Goal: Task Accomplishment & Management: Use online tool/utility

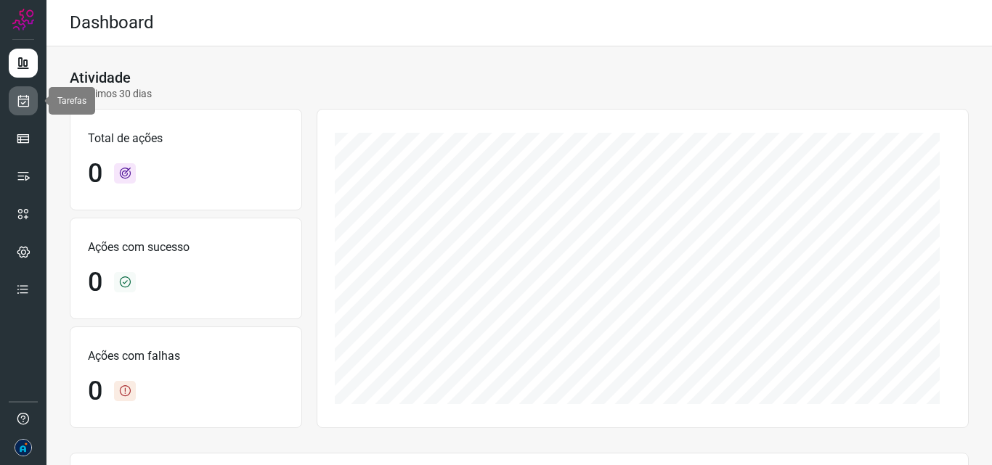
click at [27, 98] on icon at bounding box center [23, 101] width 15 height 15
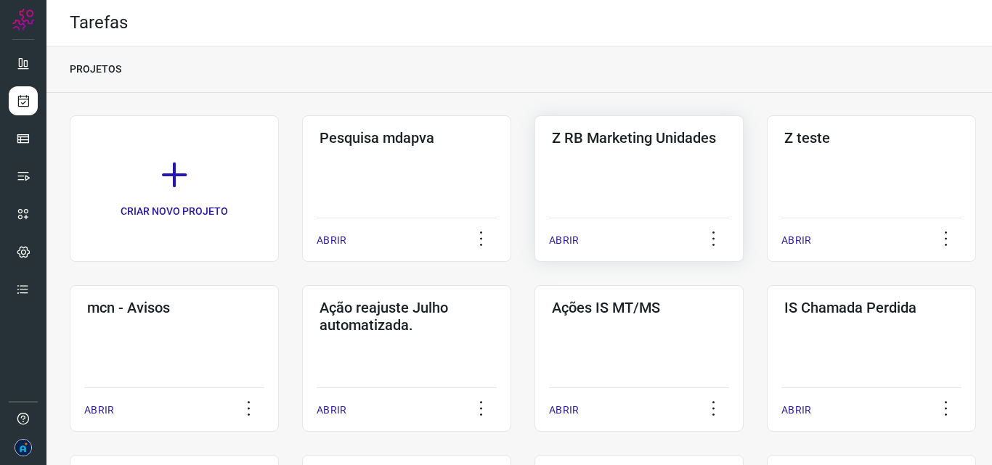
scroll to position [73, 0]
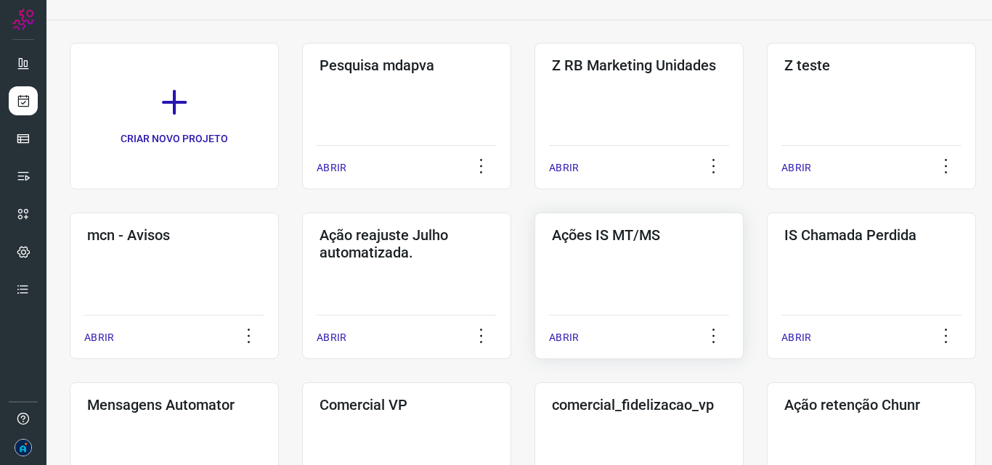
drag, startPoint x: 629, startPoint y: 234, endPoint x: 621, endPoint y: 242, distance: 11.3
click at [629, 235] on h3 "Ações IS MT/MS" at bounding box center [639, 235] width 174 height 17
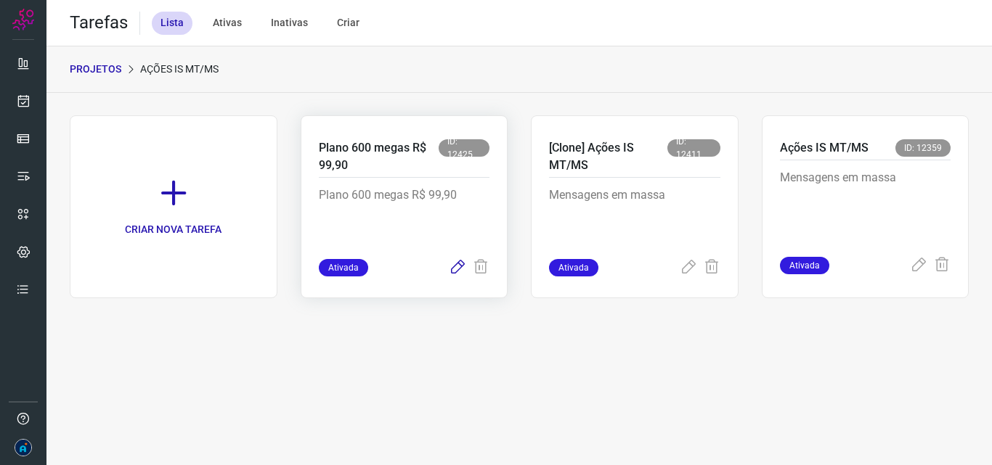
click at [460, 268] on icon at bounding box center [457, 267] width 17 height 17
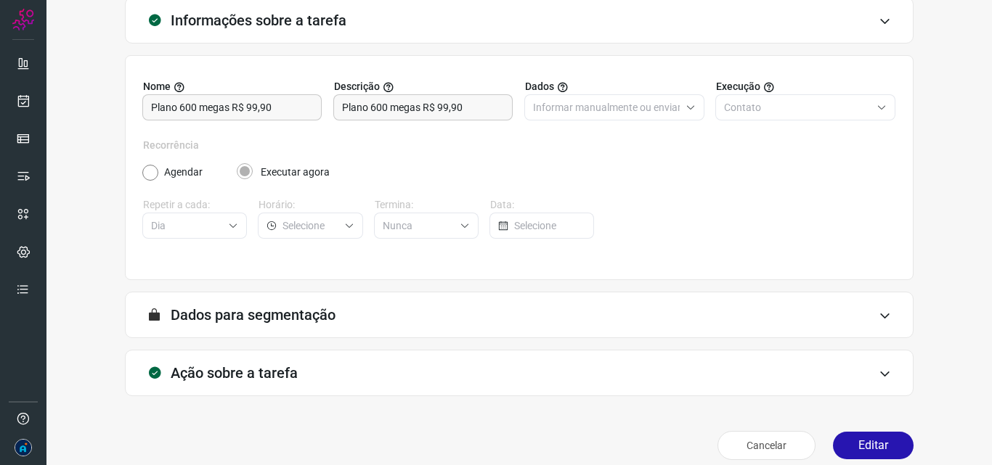
scroll to position [102, 0]
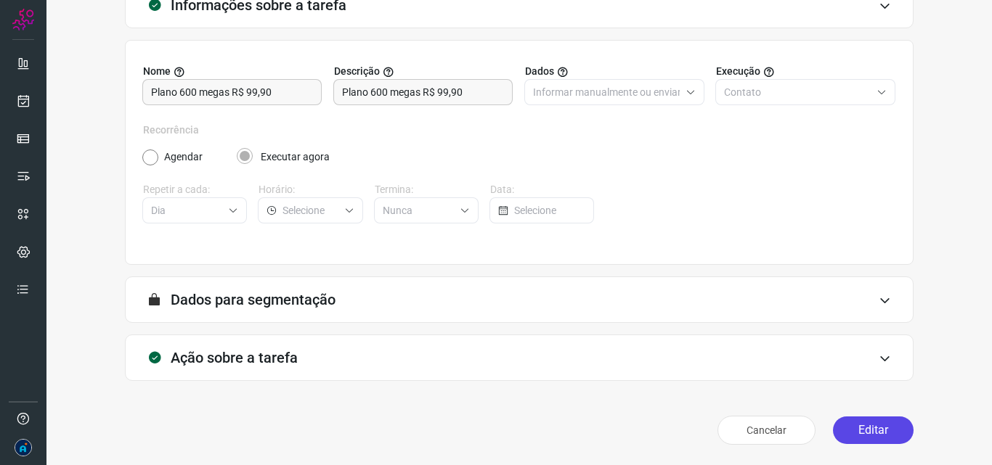
click at [873, 433] on button "Editar" at bounding box center [873, 431] width 81 height 28
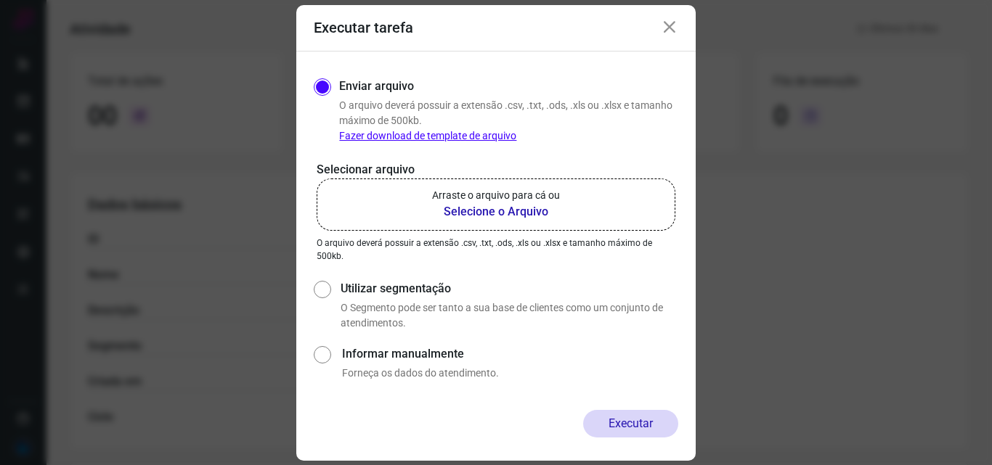
click at [510, 213] on b "Selecione o Arquivo" at bounding box center [496, 211] width 128 height 17
click at [0, 0] on input "Arraste o arquivo para cá ou Selecione o Arquivo" at bounding box center [0, 0] width 0 height 0
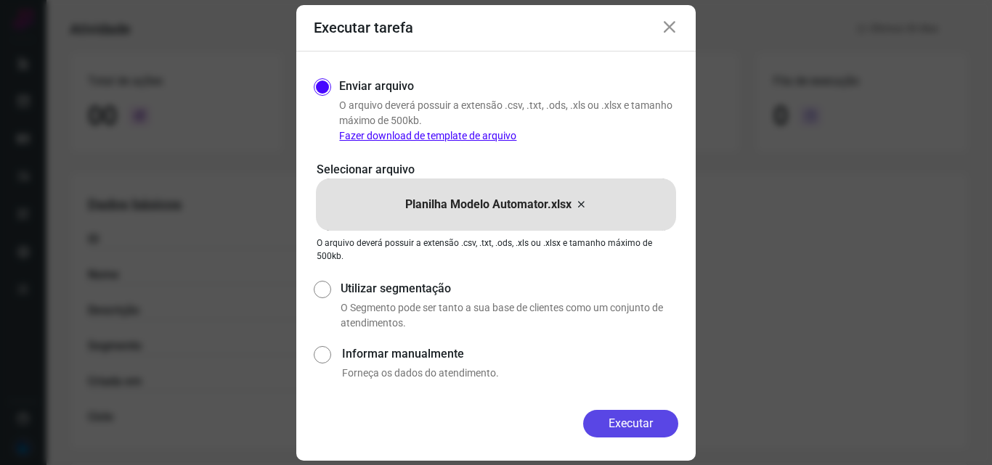
click at [626, 428] on button "Executar" at bounding box center [630, 424] width 95 height 28
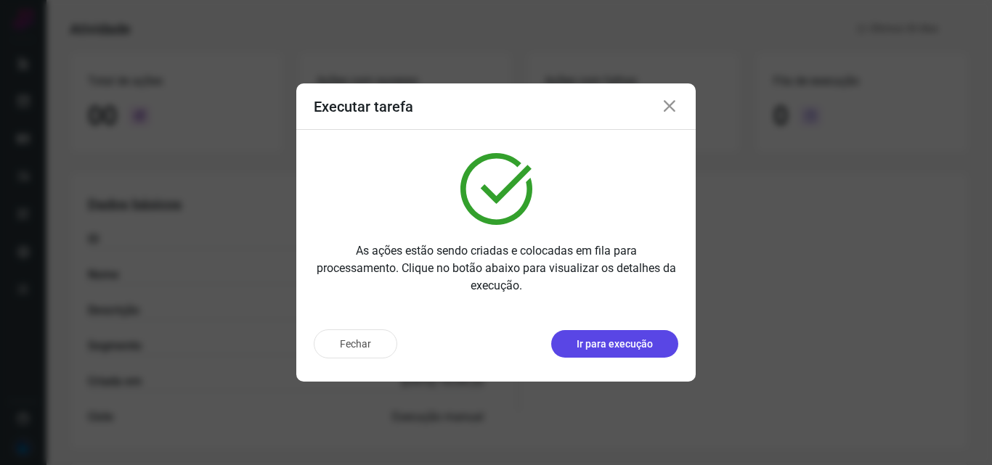
click at [629, 345] on p "Ir para execução" at bounding box center [614, 344] width 76 height 15
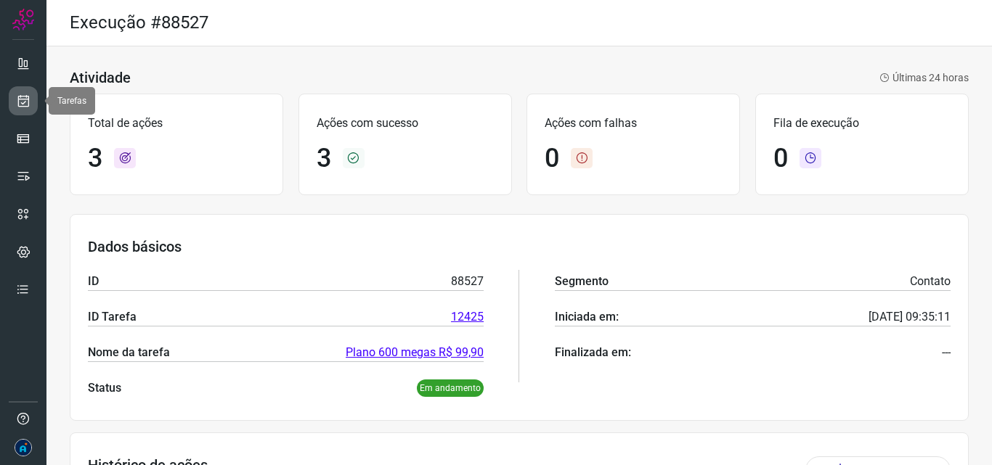
click at [30, 97] on link at bounding box center [23, 100] width 29 height 29
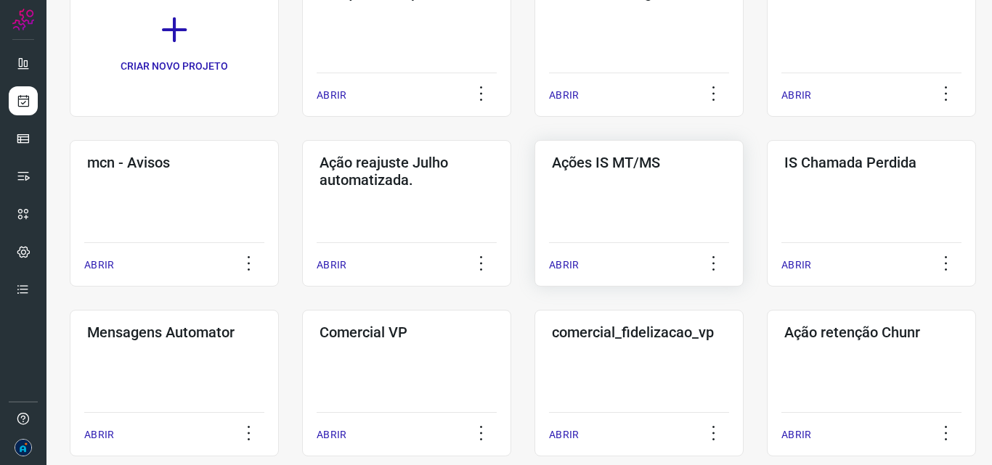
click at [574, 264] on p "ABRIR" at bounding box center [564, 265] width 30 height 15
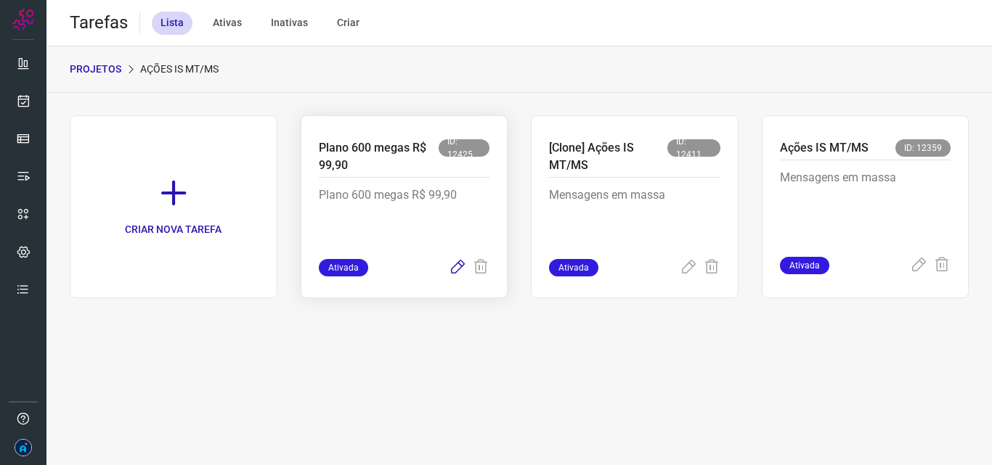
click at [451, 267] on icon at bounding box center [457, 267] width 17 height 17
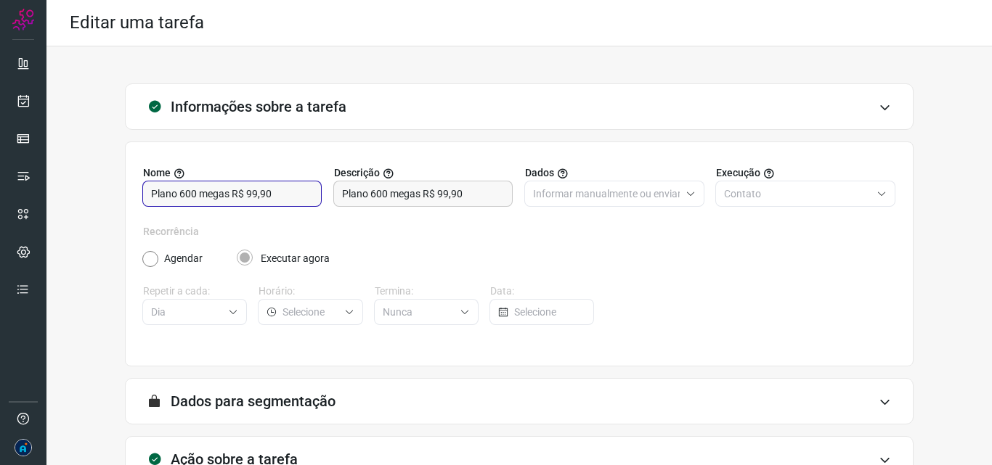
click at [277, 190] on input "Plano 600 megas R$ 99,90" at bounding box center [232, 194] width 162 height 25
click at [417, 195] on input "Plano 600 megas R$ 99,90" at bounding box center [423, 194] width 162 height 25
click at [282, 200] on input "Plano 600 megas R$ 99,90" at bounding box center [232, 194] width 162 height 25
click at [285, 200] on input "Plano 600 megas R$ 99,90" at bounding box center [232, 194] width 162 height 25
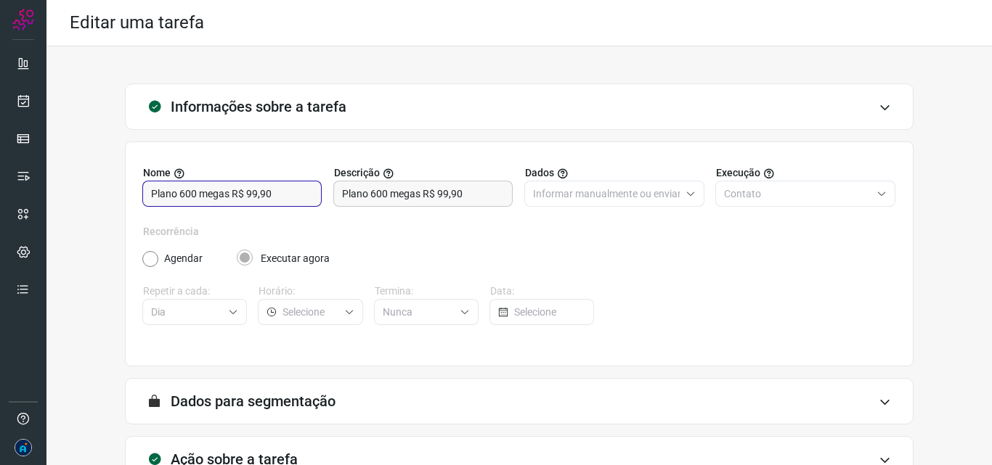
click at [285, 200] on input "Plano 600 megas R$ 99,90" at bounding box center [232, 194] width 162 height 25
click at [478, 197] on input "Plano 600 megas R$ 99,90" at bounding box center [423, 194] width 162 height 25
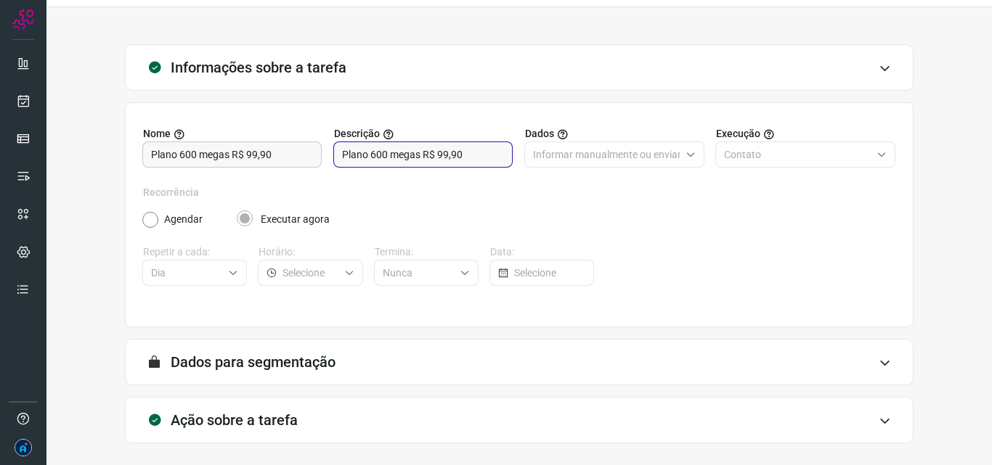
scroll to position [102, 0]
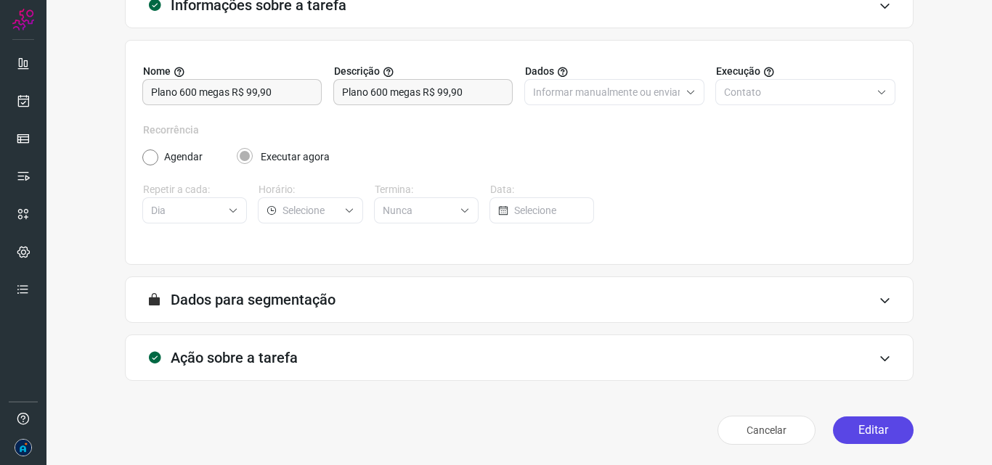
drag, startPoint x: 878, startPoint y: 420, endPoint x: 841, endPoint y: 420, distance: 37.0
click at [877, 420] on button "Editar" at bounding box center [873, 431] width 81 height 28
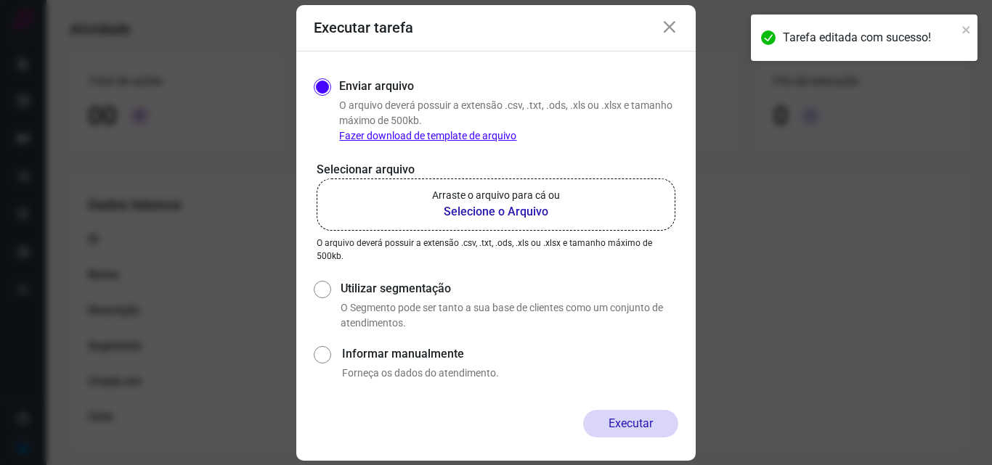
click at [666, 25] on icon at bounding box center [669, 27] width 17 height 17
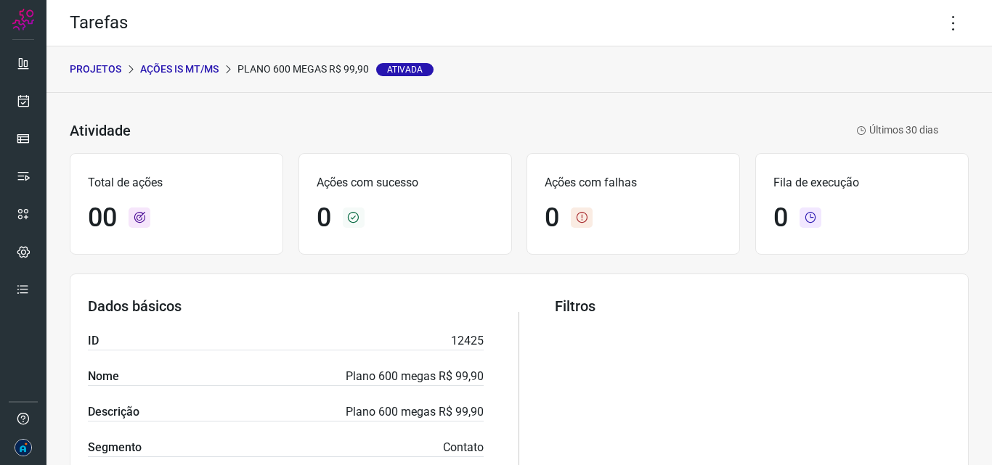
click at [114, 70] on p "PROJETOS" at bounding box center [96, 69] width 52 height 15
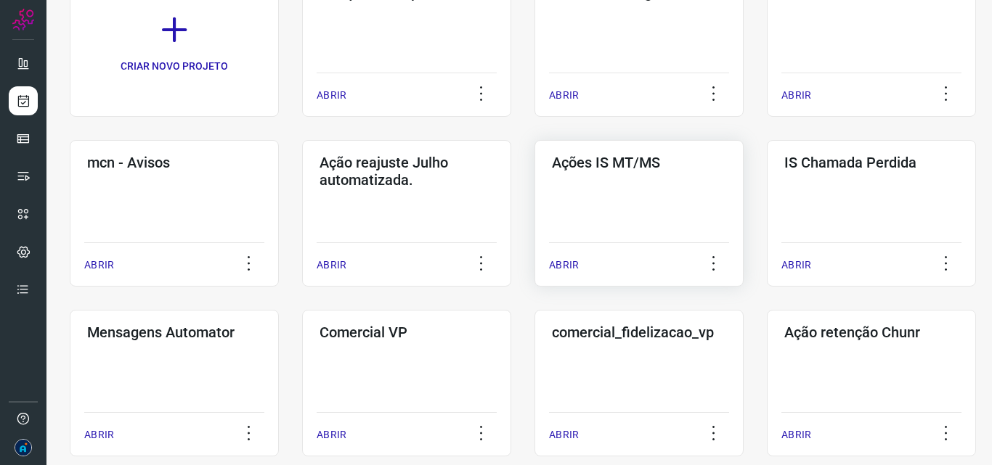
click at [600, 166] on h3 "Ações IS MT/MS" at bounding box center [639, 162] width 174 height 17
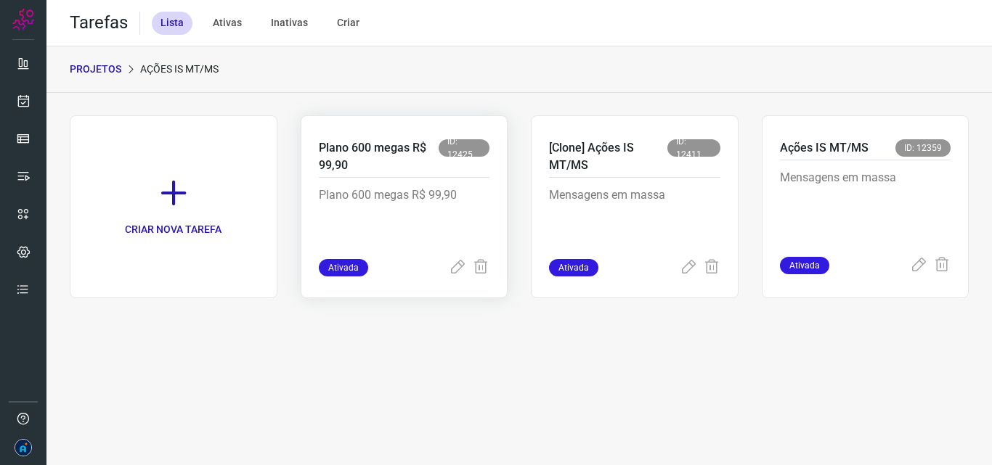
click at [356, 205] on p "Plano 600 megas R$ 99,90" at bounding box center [404, 223] width 171 height 73
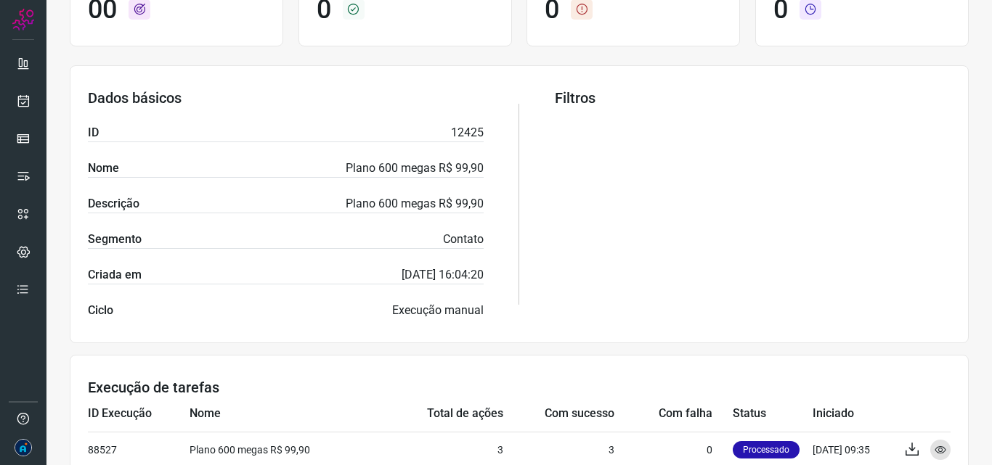
scroll to position [218, 0]
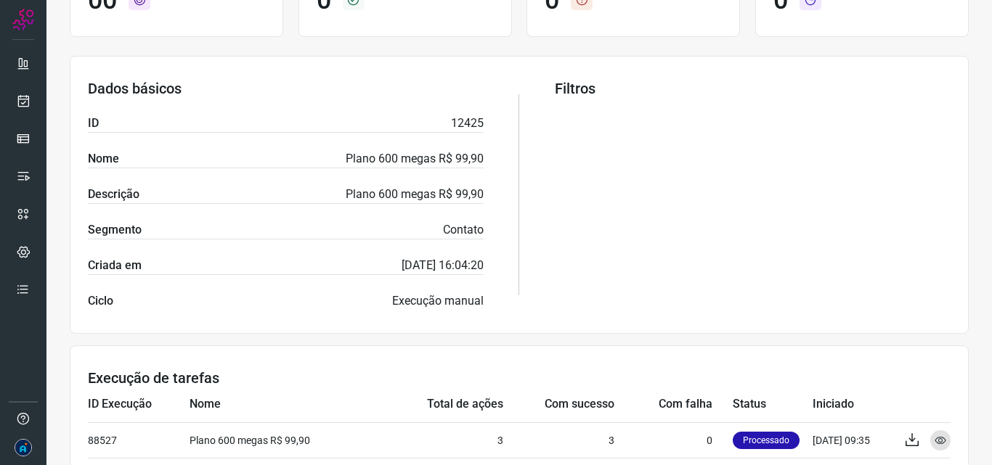
click at [431, 265] on p "[DATE] 16:04:20" at bounding box center [442, 265] width 82 height 17
click at [452, 161] on p "Plano 600 megas R$ 99,90" at bounding box center [415, 158] width 138 height 17
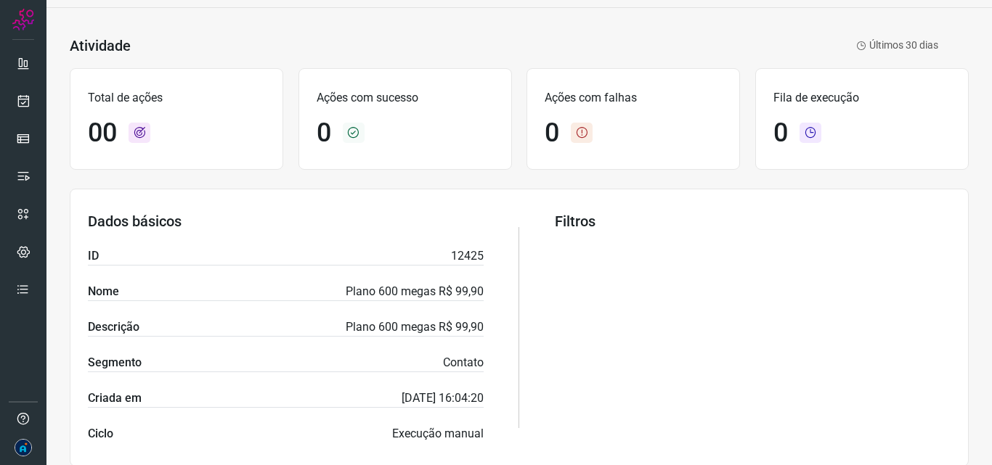
scroll to position [0, 0]
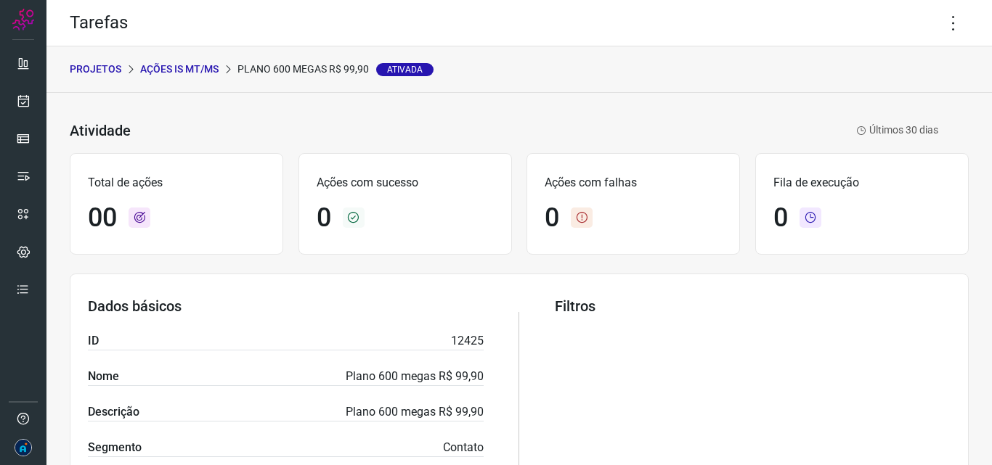
click at [406, 72] on span "Ativada" at bounding box center [404, 69] width 57 height 13
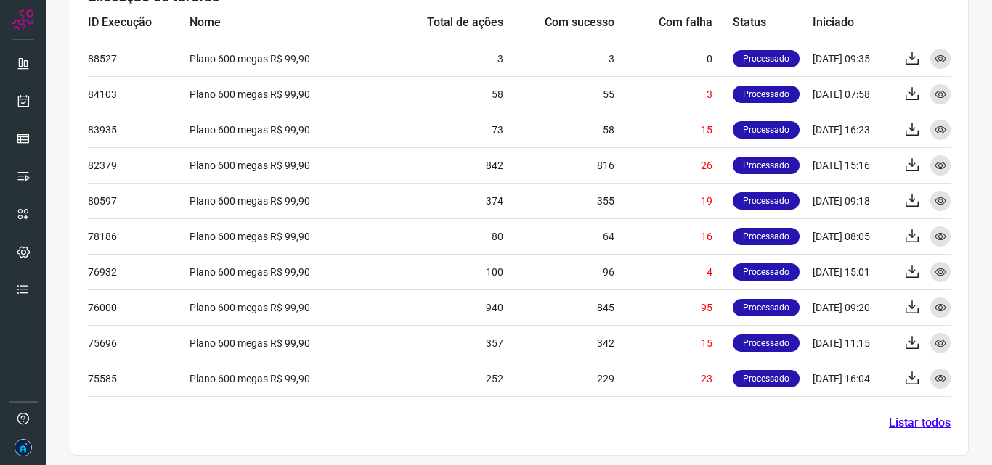
scroll to position [605, 0]
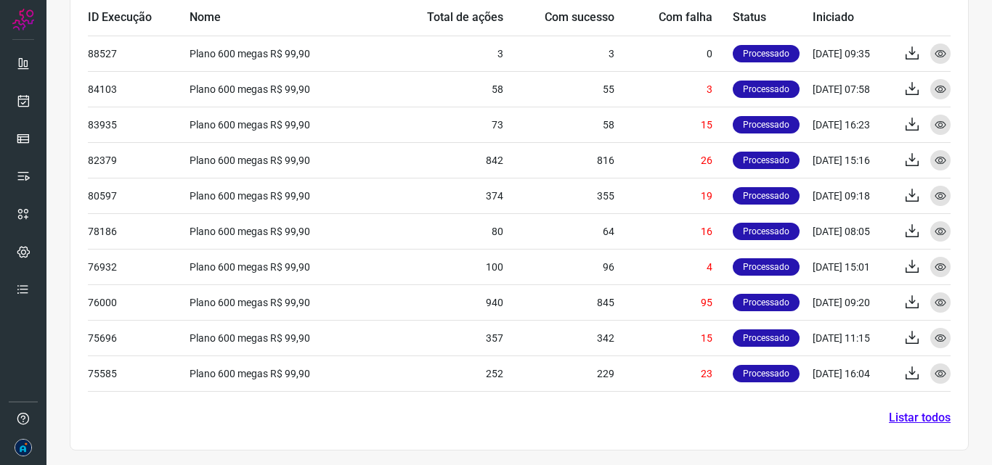
click at [904, 413] on link "Listar todos" at bounding box center [920, 417] width 62 height 17
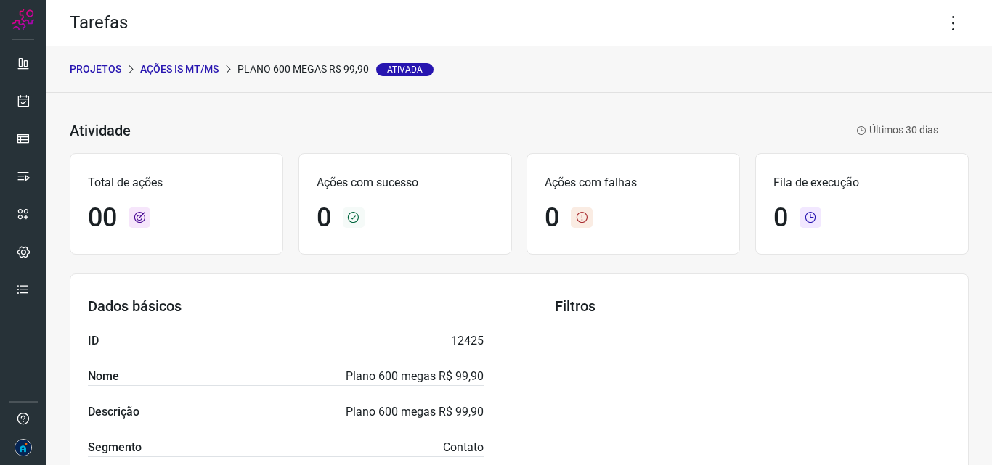
click at [195, 65] on p "Ações IS MT/MS" at bounding box center [179, 69] width 78 height 15
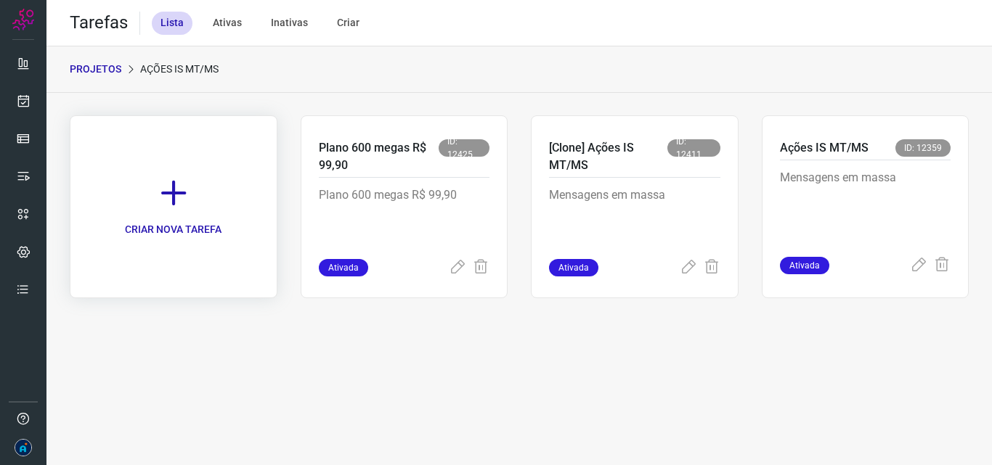
click at [171, 190] on icon at bounding box center [174, 193] width 32 height 32
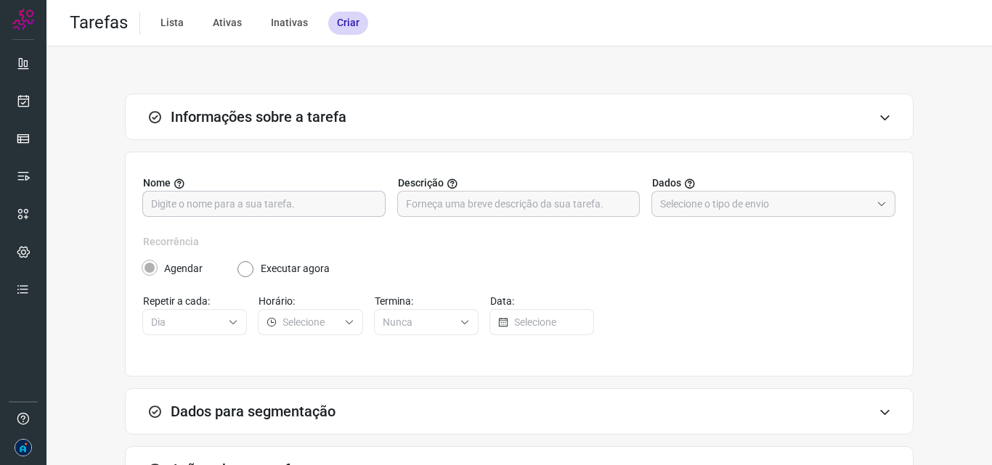
click at [333, 200] on input "text" at bounding box center [264, 204] width 226 height 25
type input "i"
type input "Mês das crianças"
click at [533, 208] on input "text" at bounding box center [519, 204] width 226 height 25
click at [256, 201] on input "Mês das crianças" at bounding box center [264, 204] width 226 height 25
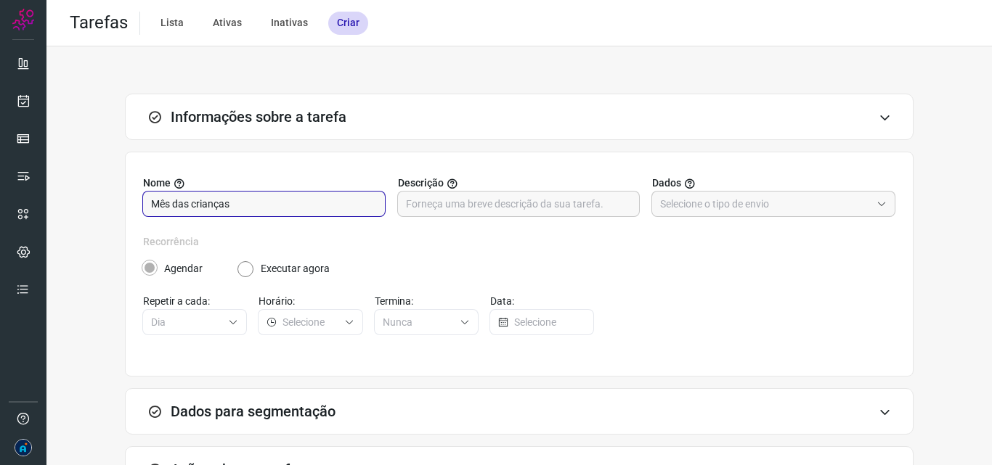
click at [256, 201] on input "Mês das crianças" at bounding box center [264, 204] width 226 height 25
click at [413, 202] on input "text" at bounding box center [519, 204] width 226 height 25
paste input "Mês das crianças"
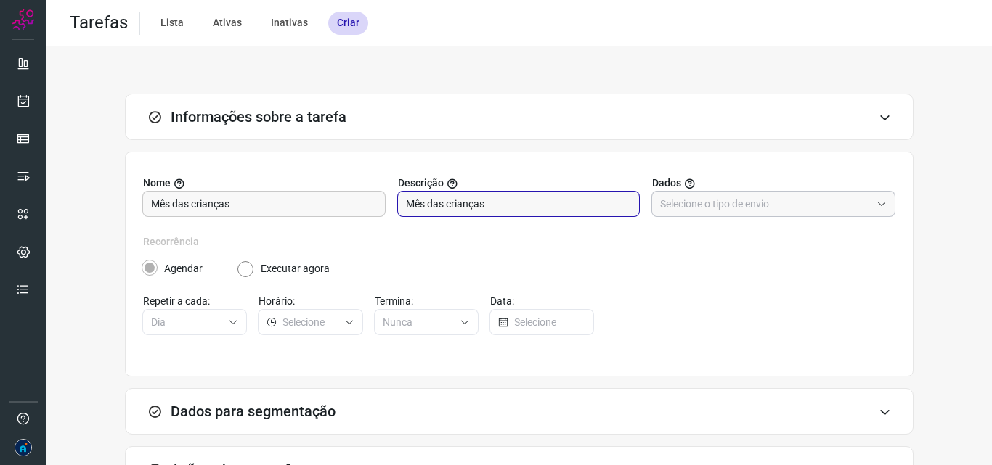
type input "Mês das crianças"
click at [697, 203] on input "text" at bounding box center [765, 204] width 211 height 25
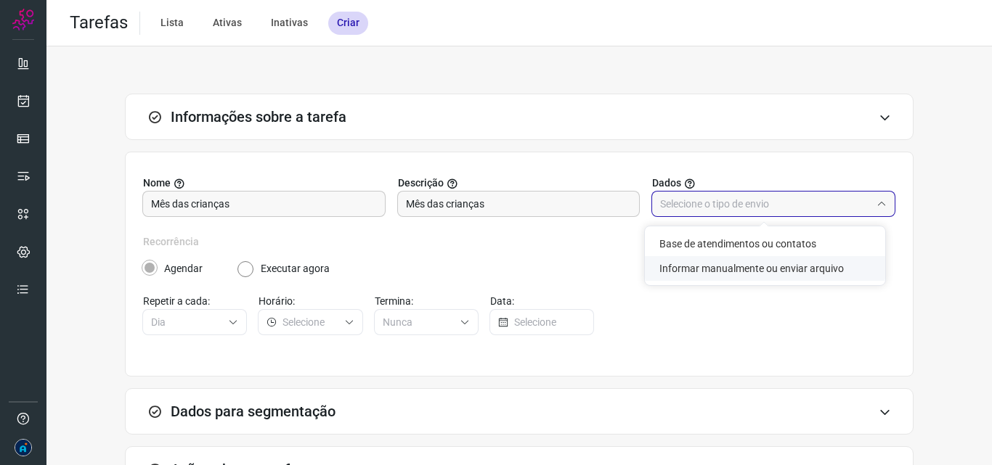
click at [761, 268] on li "Informar manualmente ou enviar arquivo" at bounding box center [765, 268] width 240 height 25
type input "Informar manualmente ou enviar arquivo"
radio input "false"
radio input "true"
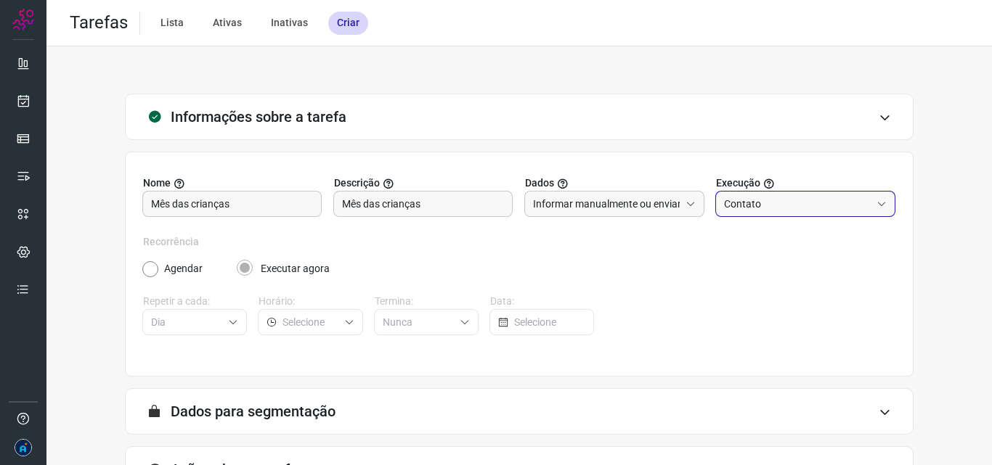
click at [783, 203] on input "Contato" at bounding box center [797, 204] width 147 height 25
click at [644, 242] on label "Recorrência" at bounding box center [519, 241] width 752 height 15
click at [436, 192] on input "Mês das crianças" at bounding box center [423, 204] width 162 height 25
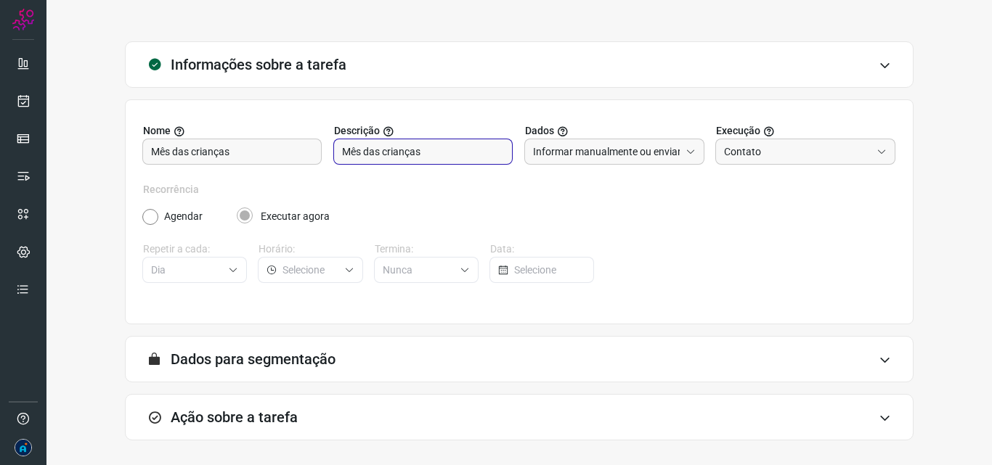
scroll to position [112, 0]
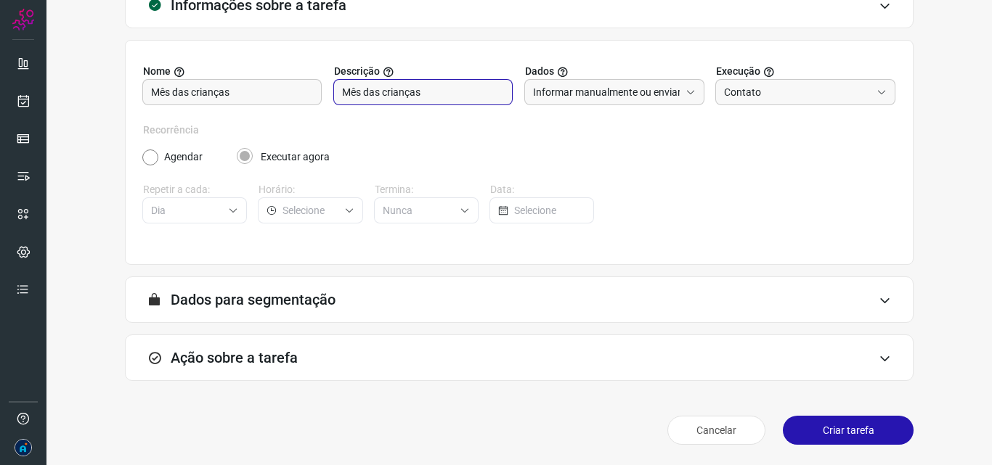
click at [341, 360] on div "Ação sobre a tarefa" at bounding box center [519, 358] width 788 height 46
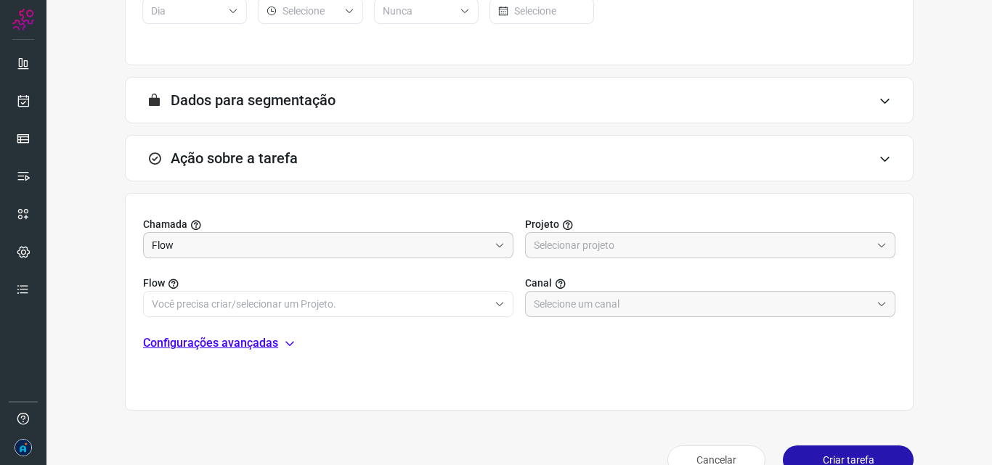
scroll to position [341, 0]
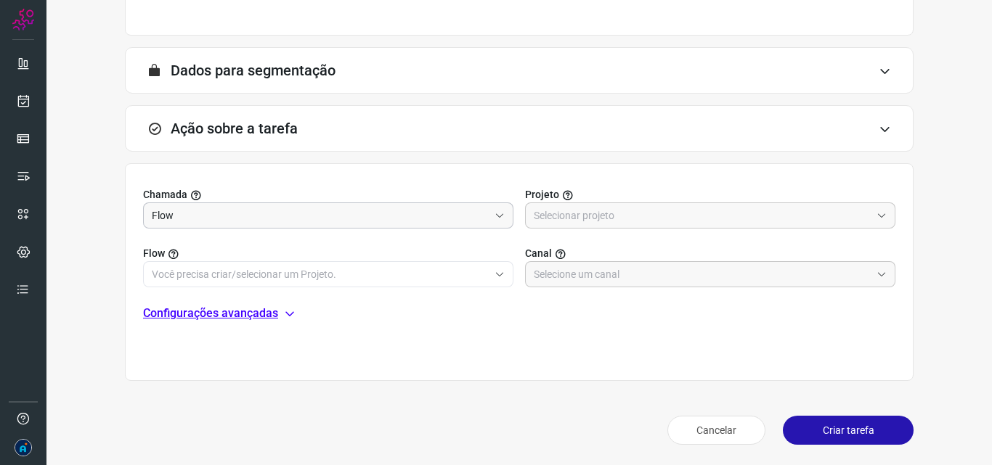
click at [494, 211] on icon at bounding box center [499, 216] width 10 height 10
click at [453, 237] on div "Flow Canal" at bounding box center [519, 258] width 752 height 59
click at [568, 213] on input "text" at bounding box center [702, 215] width 337 height 25
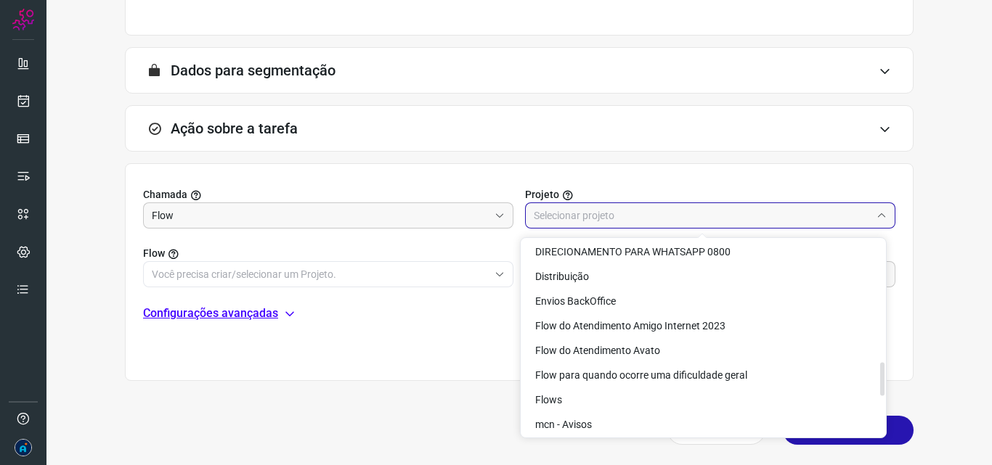
scroll to position [726, 0]
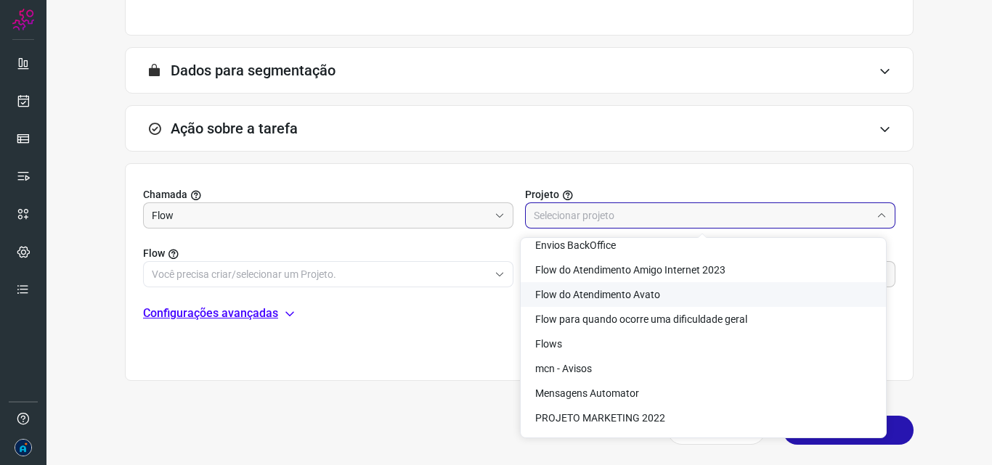
click at [587, 216] on input "text" at bounding box center [702, 215] width 337 height 25
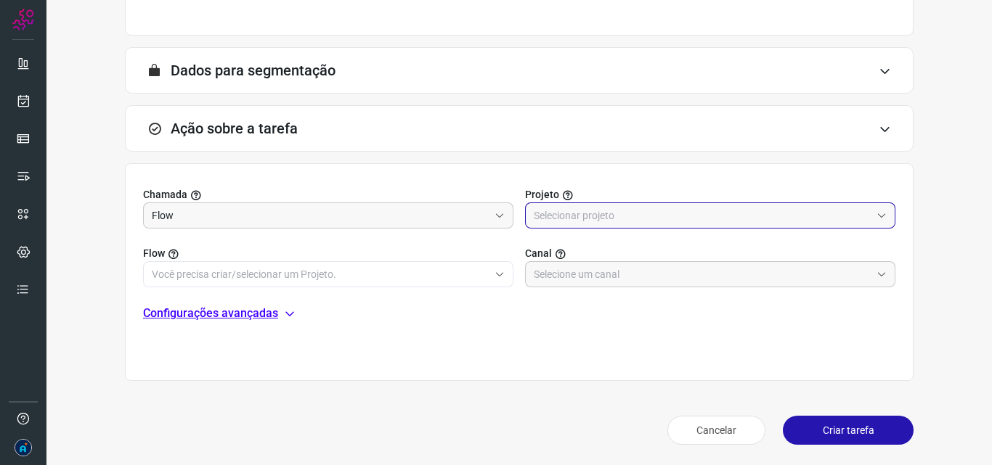
click at [587, 211] on input "text" at bounding box center [702, 215] width 337 height 25
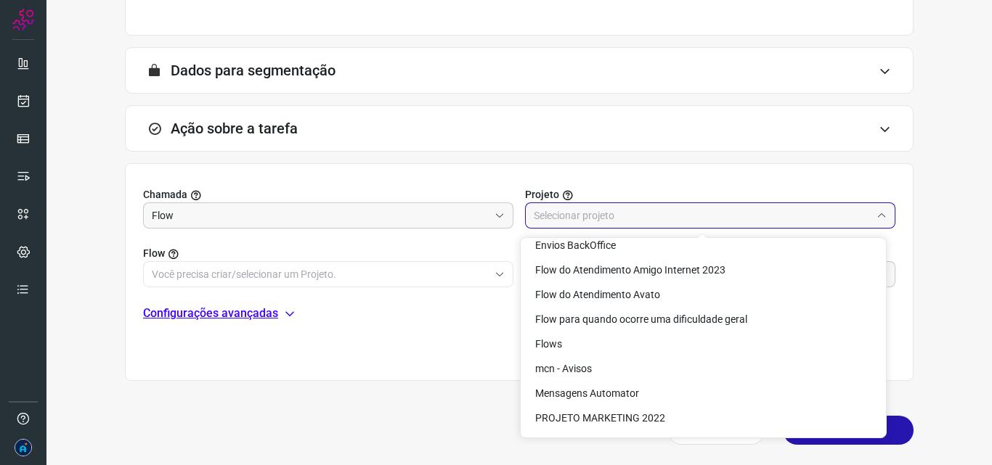
click at [607, 208] on input "text" at bounding box center [702, 215] width 337 height 25
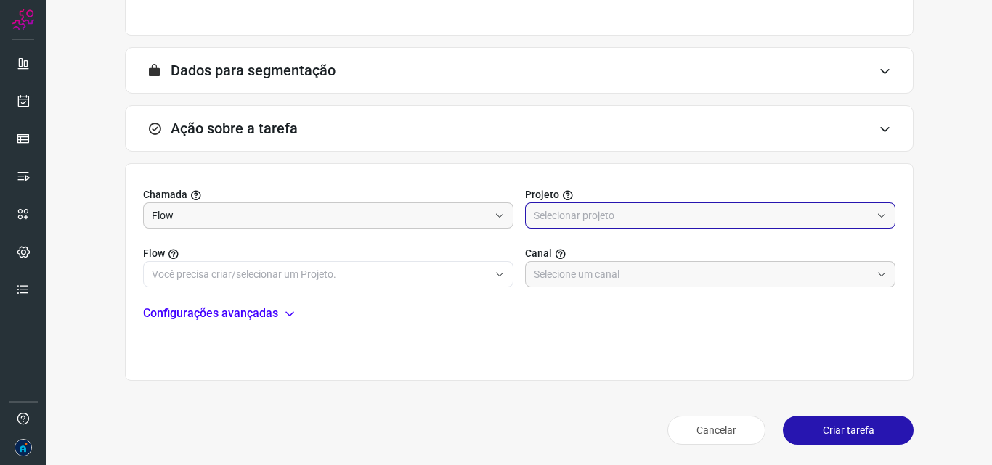
click at [600, 211] on input "text" at bounding box center [702, 215] width 337 height 25
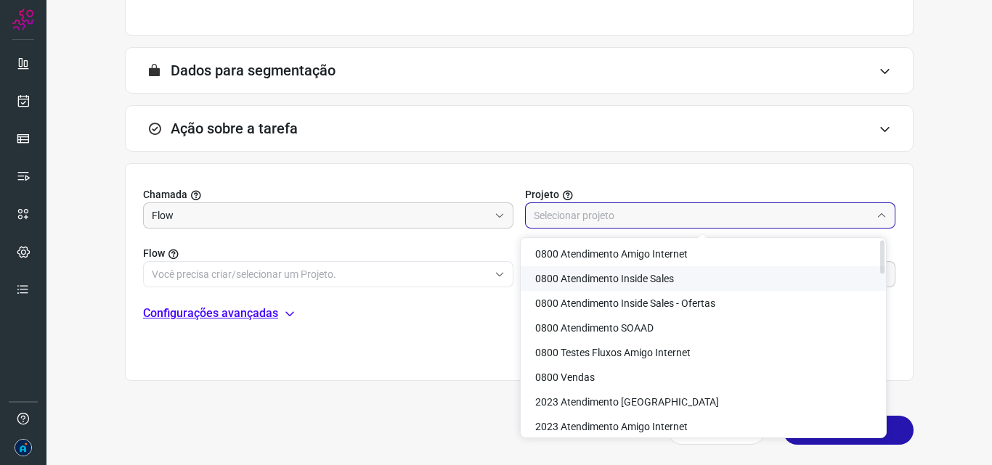
scroll to position [0, 0]
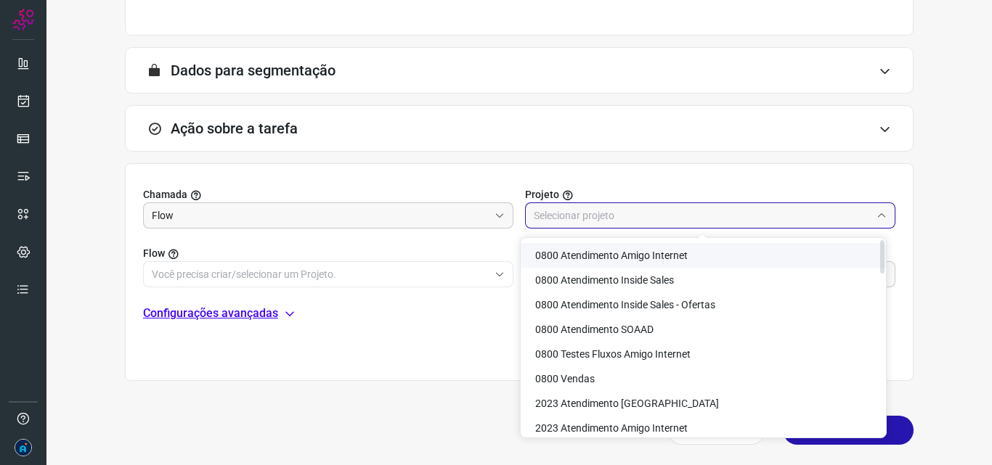
click at [613, 250] on span "0800 Atendimento Amigo Internet" at bounding box center [611, 256] width 152 height 12
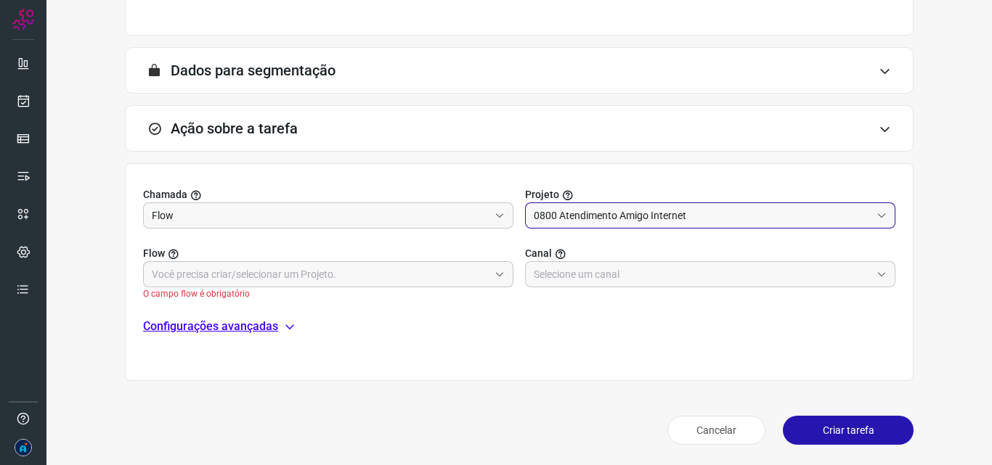
click at [482, 269] on input "text" at bounding box center [320, 274] width 337 height 25
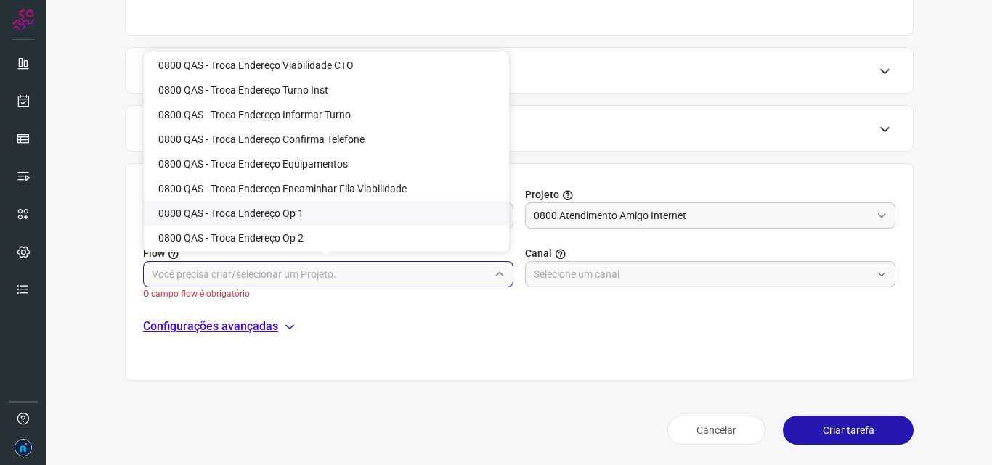
scroll to position [3952, 0]
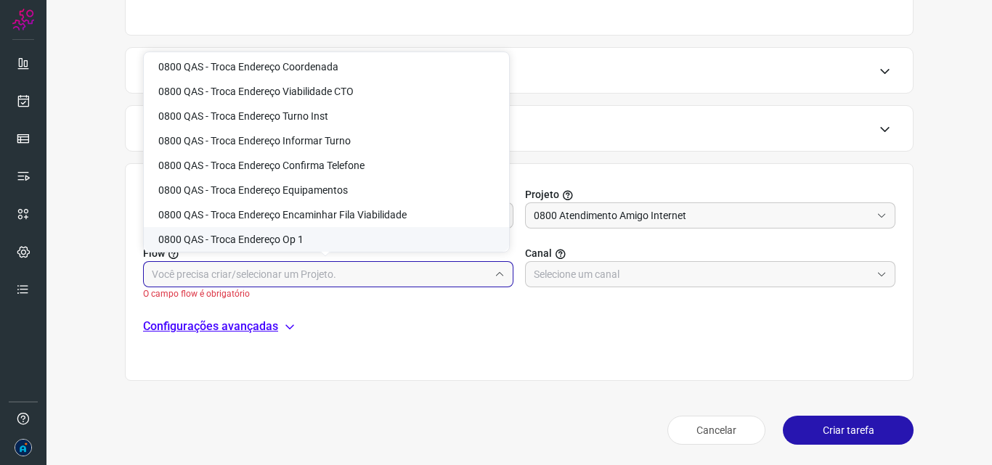
click at [516, 341] on div "Chamada Flow Projeto 0800 Atendimento Amigo Internet Flow O campo flow é obriga…" at bounding box center [519, 272] width 788 height 218
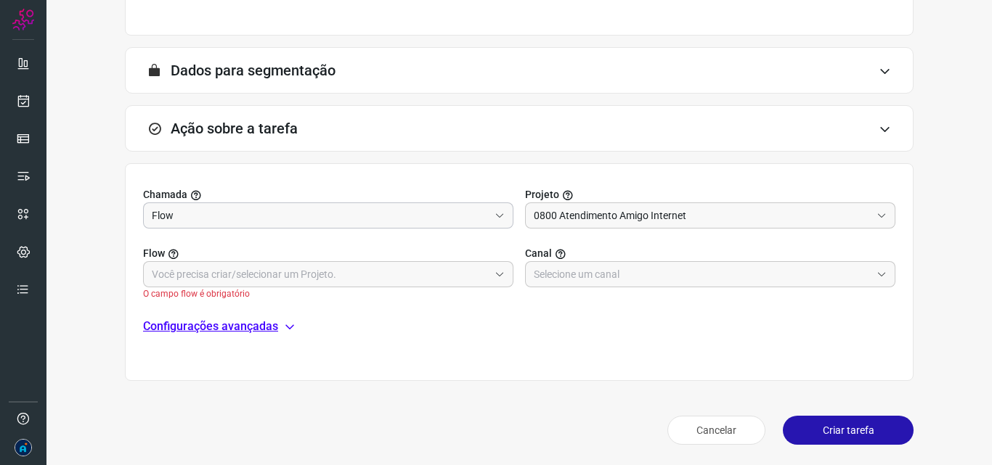
click at [392, 211] on input "Flow" at bounding box center [320, 215] width 337 height 25
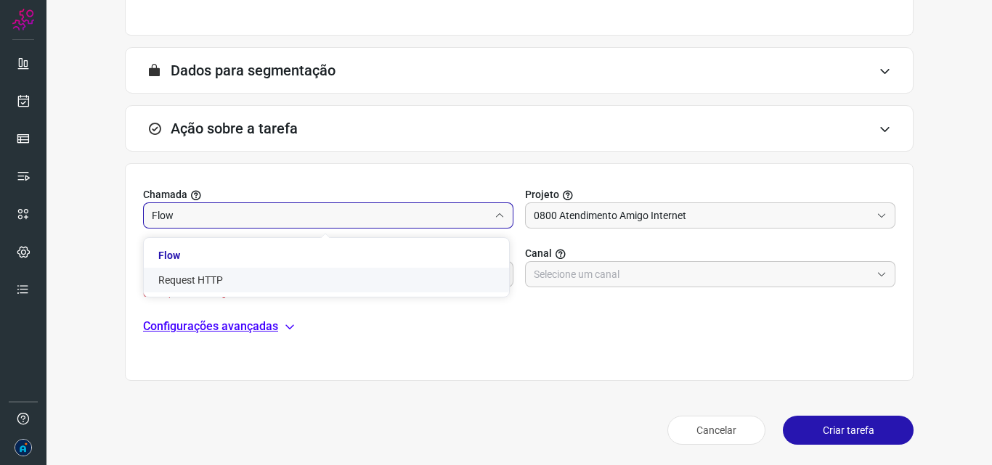
click at [497, 367] on div "Chamada Flow Projeto 0800 Atendimento Amigo Internet Flow O campo flow é obriga…" at bounding box center [519, 272] width 788 height 218
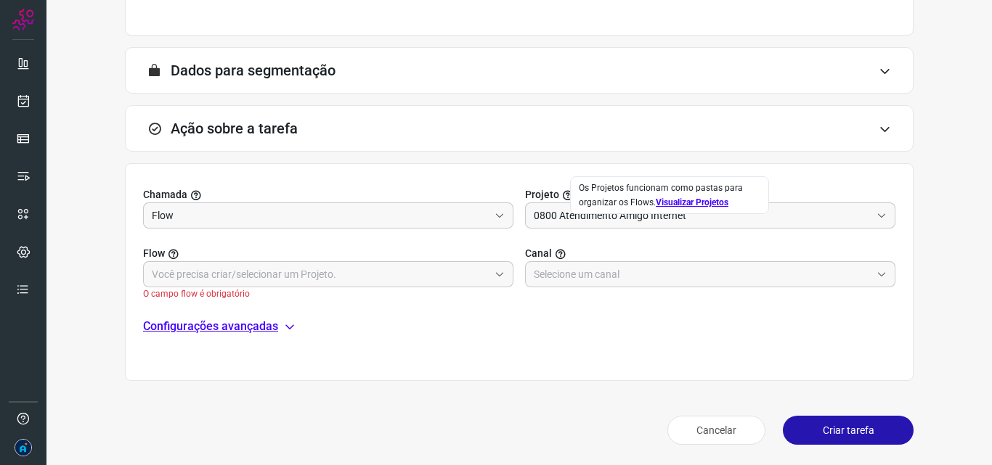
click at [583, 208] on div "Os Projetos funcionam como pastas para organizar os Flows. Visualizar Projetos" at bounding box center [670, 195] width 182 height 29
click at [594, 213] on input "0800 Atendimento Amigo Internet" at bounding box center [702, 215] width 337 height 25
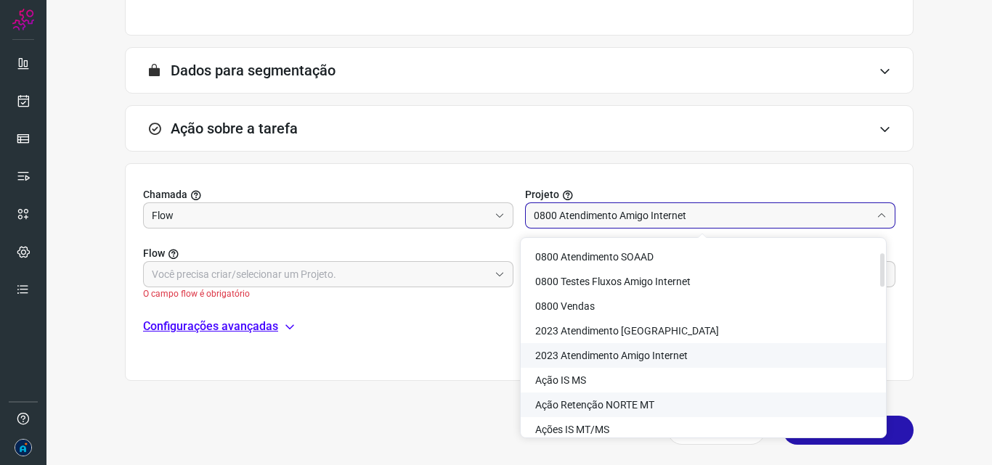
scroll to position [145, 0]
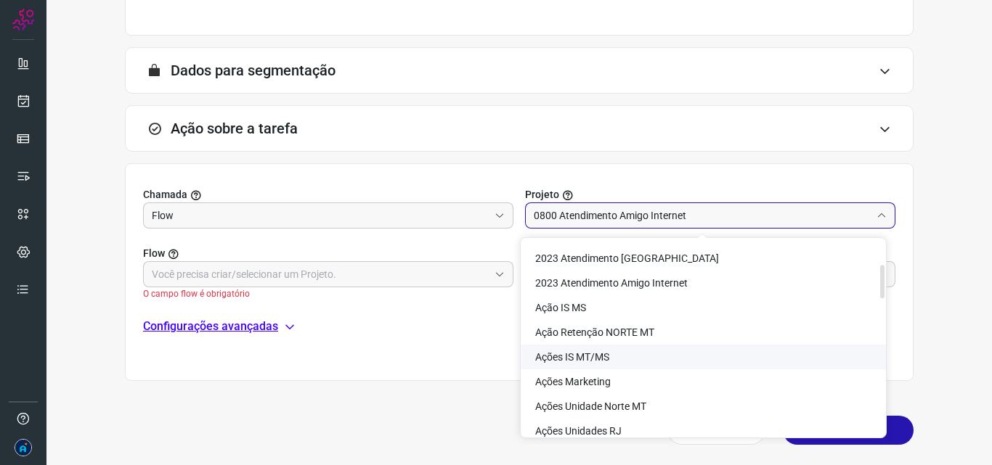
click at [601, 356] on span "Ações IS MT/MS" at bounding box center [572, 357] width 74 height 12
type input "Ações IS MT/MS"
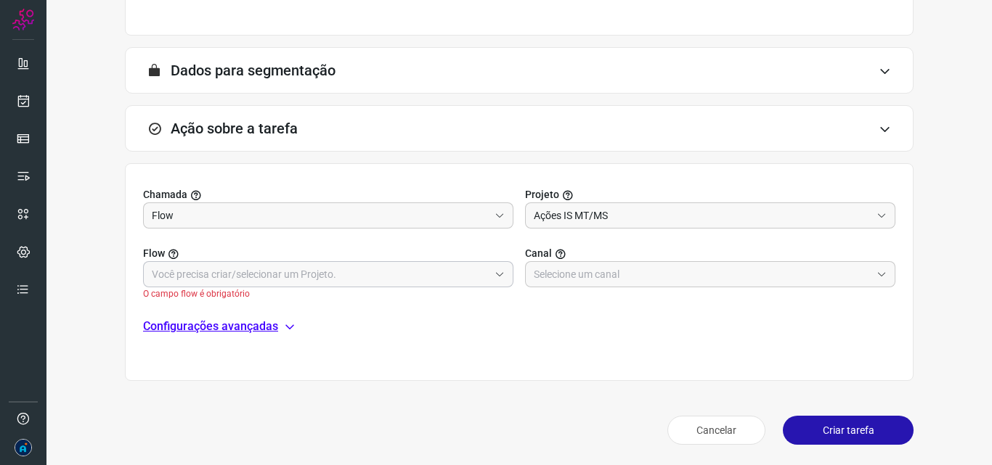
click at [489, 271] on span at bounding box center [497, 274] width 16 height 10
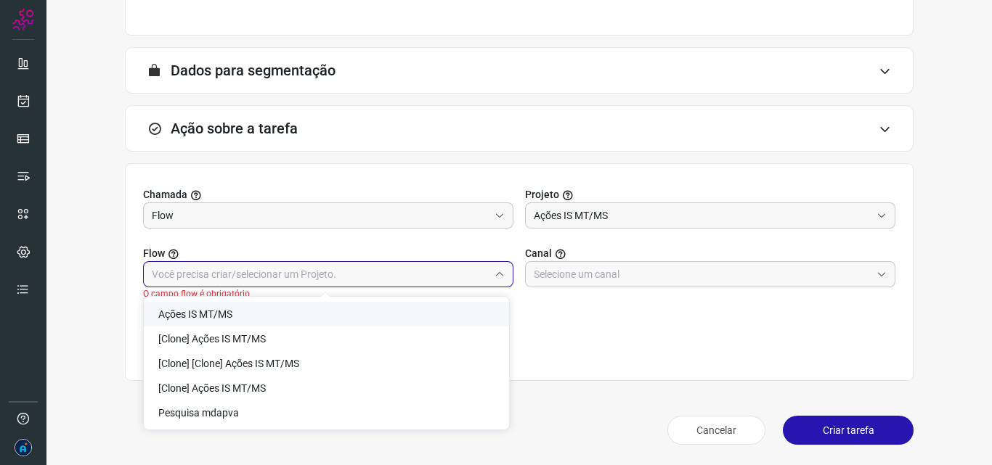
click at [314, 309] on li "Ações IS MT/MS" at bounding box center [326, 314] width 365 height 25
type input "Ações IS MT/MS"
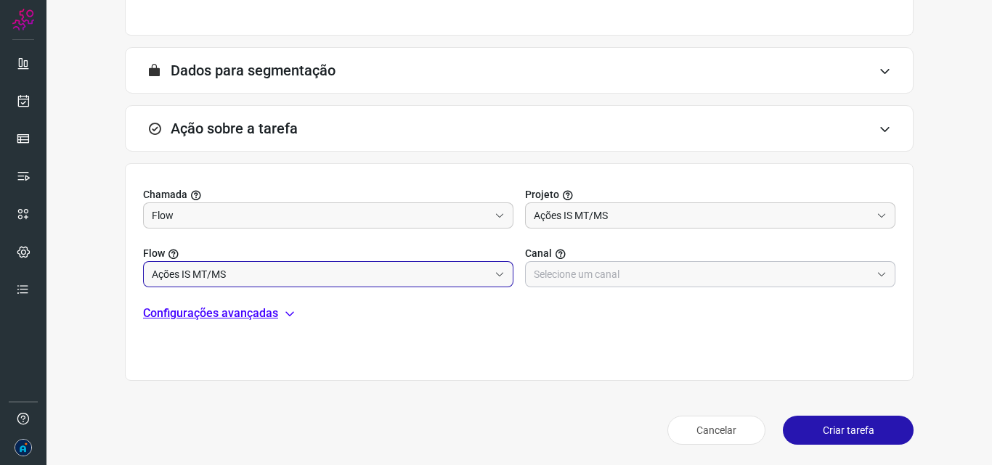
click at [591, 273] on input "text" at bounding box center [702, 274] width 337 height 25
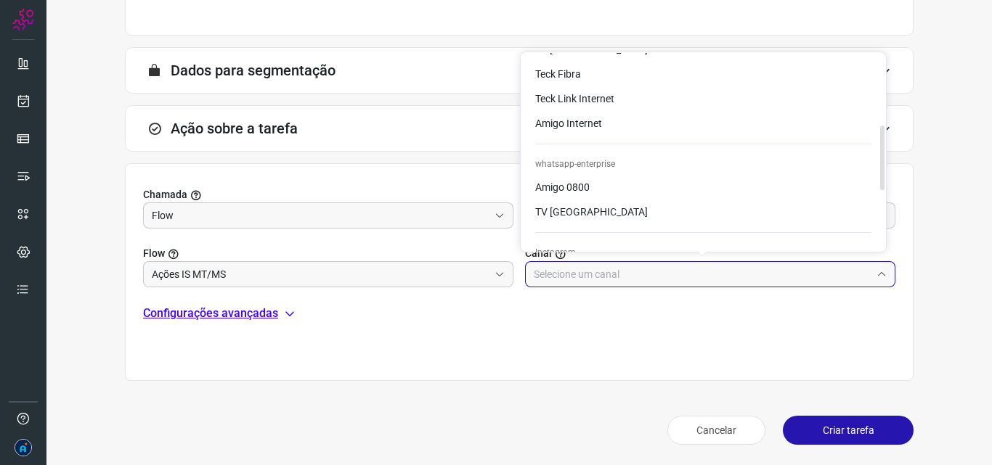
scroll to position [218, 0]
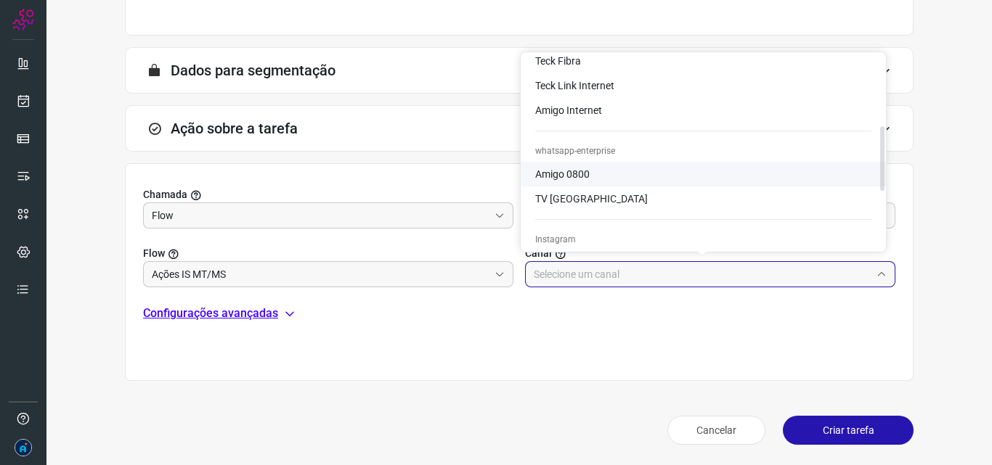
click at [585, 176] on span "Amigo 0800" at bounding box center [562, 174] width 54 height 12
type input "Amigo 0800"
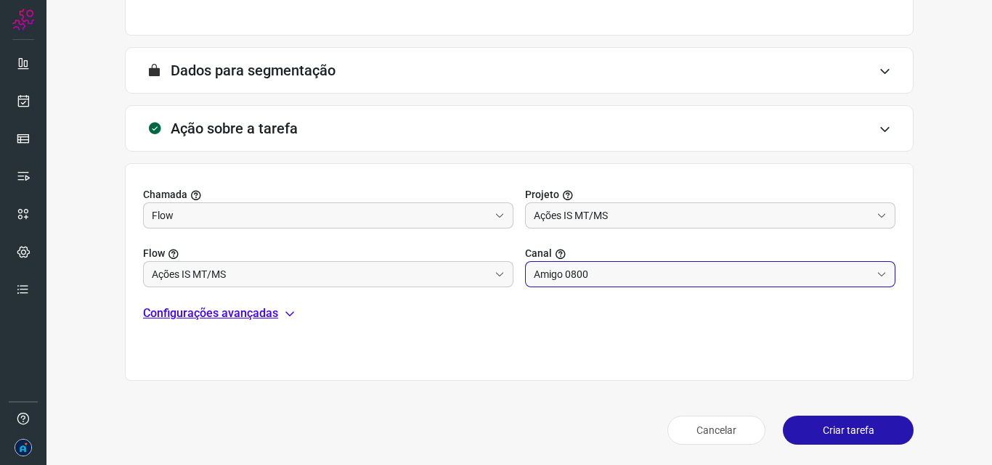
click at [865, 427] on button "Criar tarefa" at bounding box center [848, 430] width 131 height 29
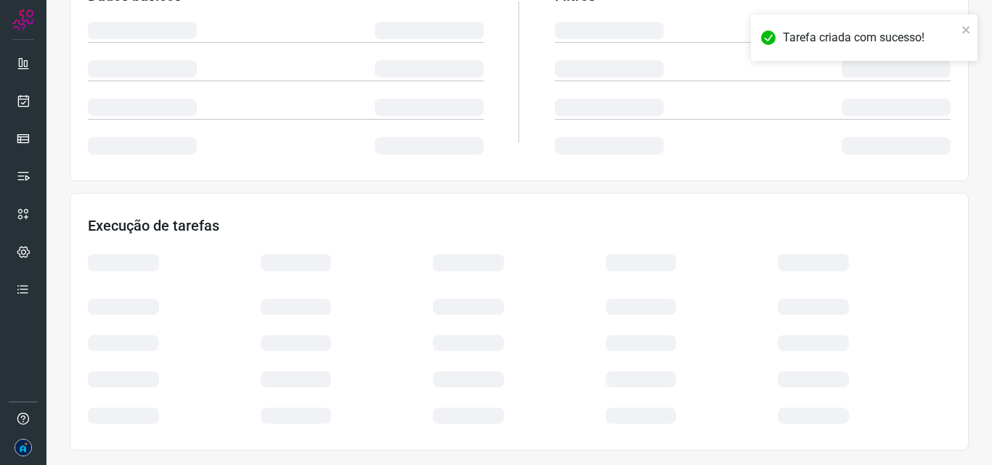
scroll to position [285, 0]
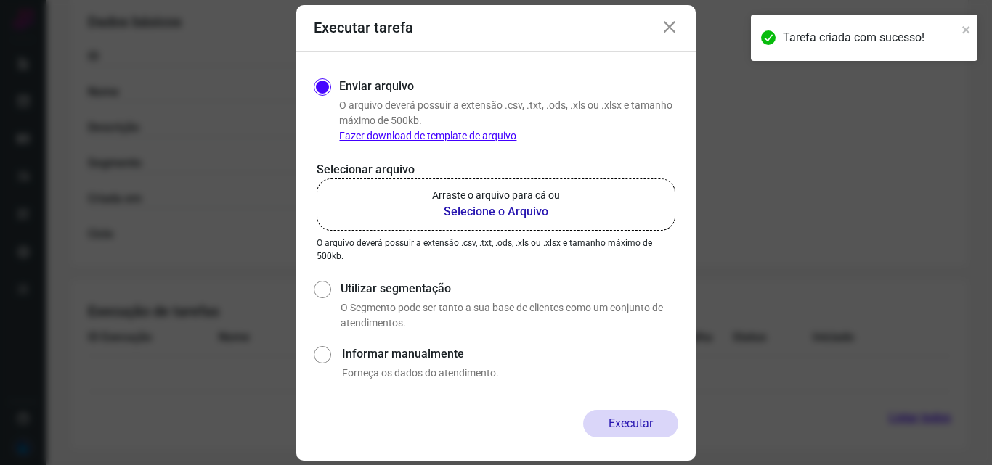
click at [529, 211] on b "Selecione o Arquivo" at bounding box center [496, 211] width 128 height 17
click at [0, 0] on input "Arraste o arquivo para cá ou Selecione o Arquivo" at bounding box center [0, 0] width 0 height 0
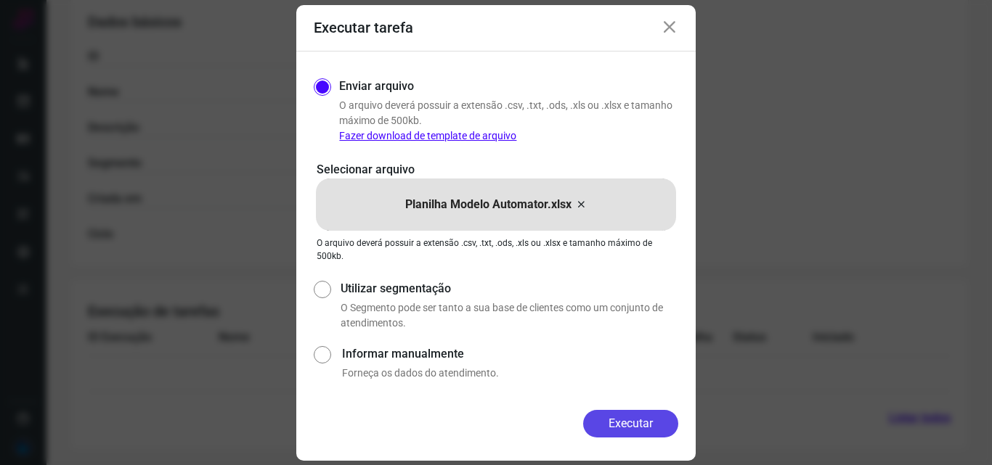
click at [624, 417] on button "Executar" at bounding box center [630, 424] width 95 height 28
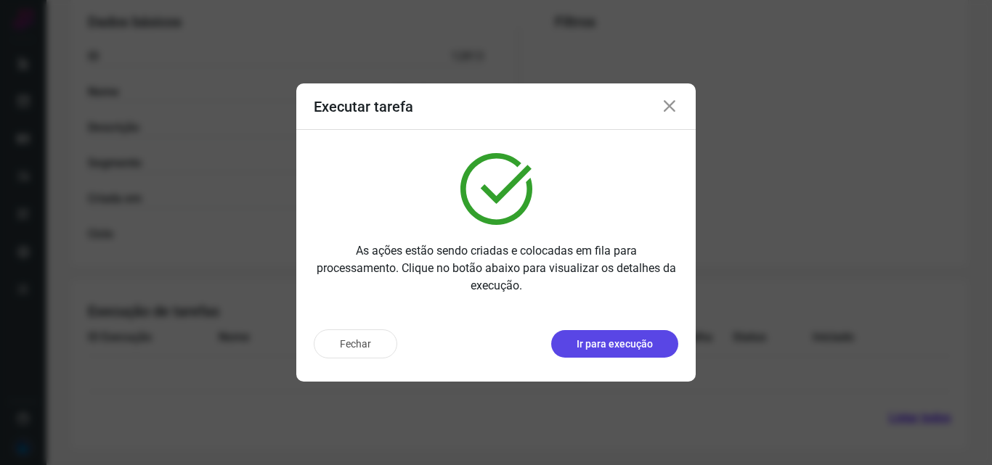
click at [604, 335] on button "Ir para execução" at bounding box center [614, 344] width 127 height 28
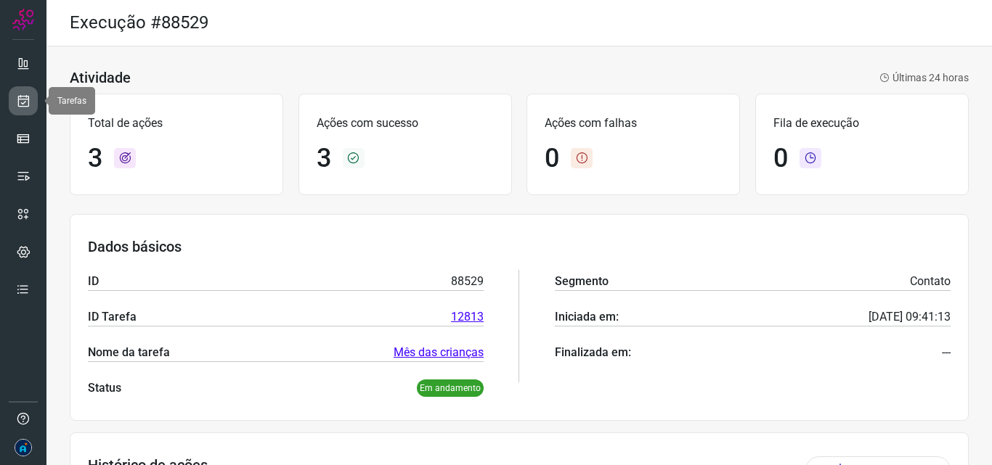
click at [27, 102] on icon at bounding box center [23, 101] width 15 height 15
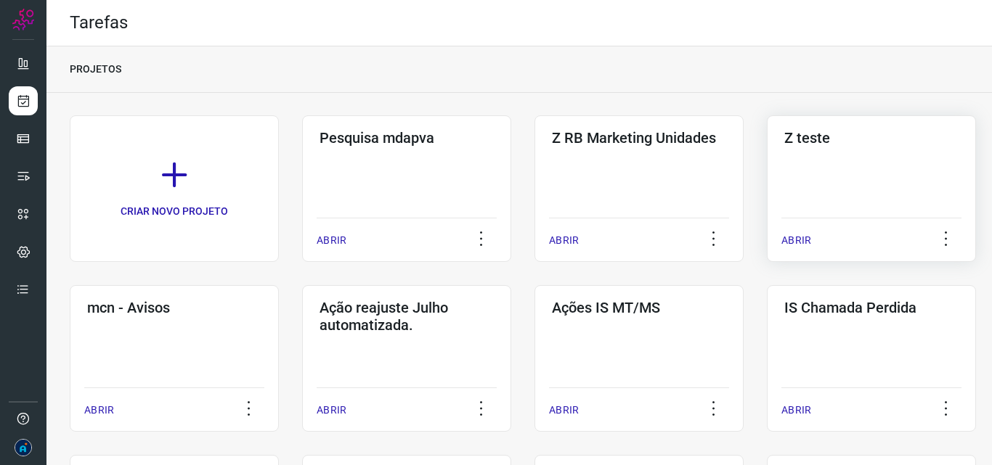
click at [800, 193] on div "Z teste ABRIR" at bounding box center [871, 188] width 209 height 147
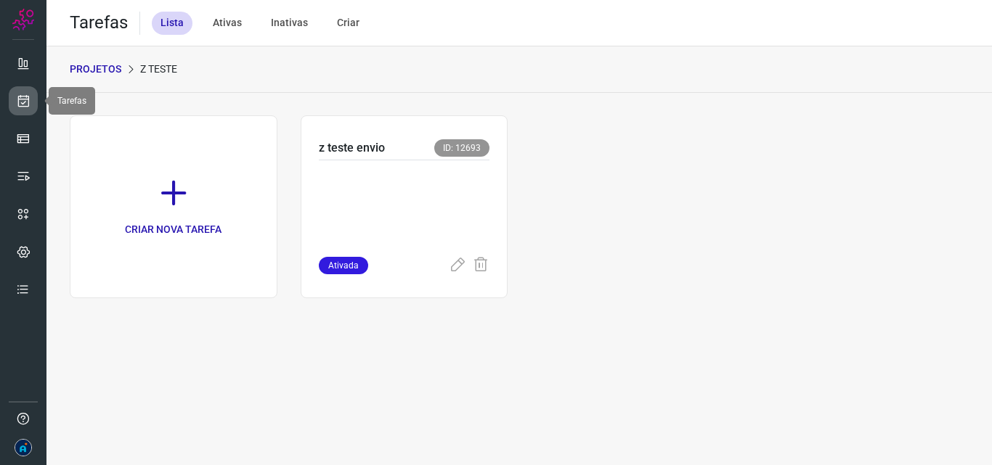
click at [20, 101] on icon at bounding box center [23, 101] width 15 height 15
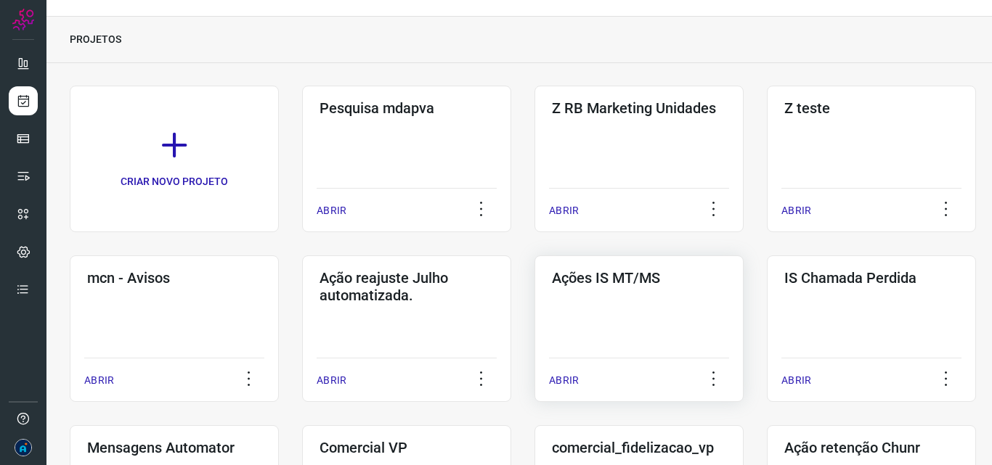
scroll to position [73, 0]
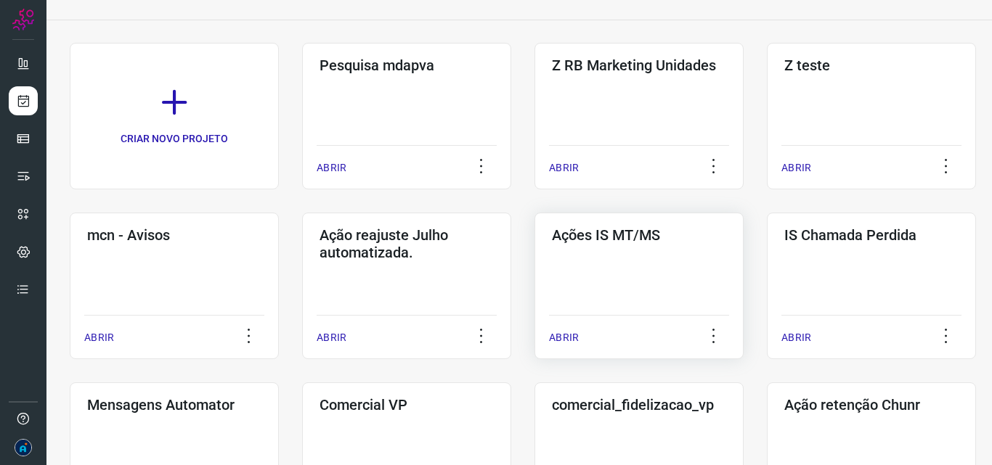
click at [593, 289] on div "Ações IS MT/MS ABRIR" at bounding box center [638, 286] width 209 height 147
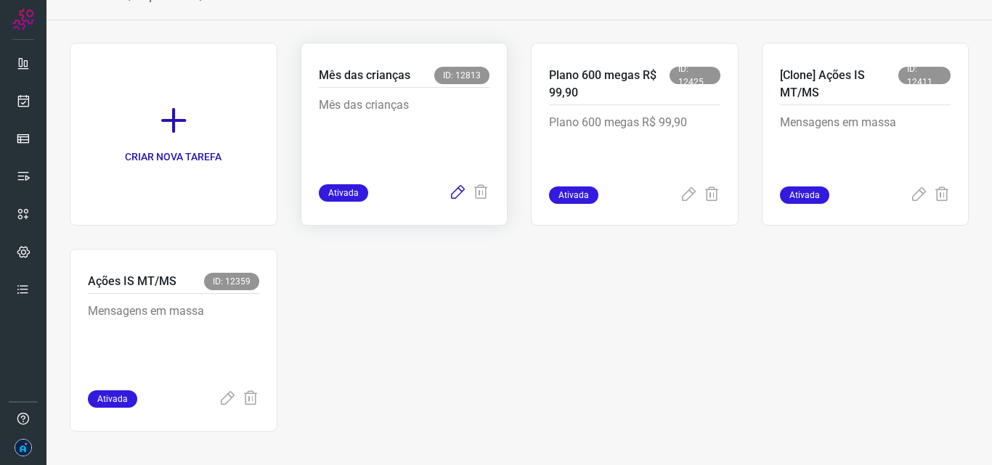
click at [449, 190] on icon at bounding box center [457, 192] width 17 height 17
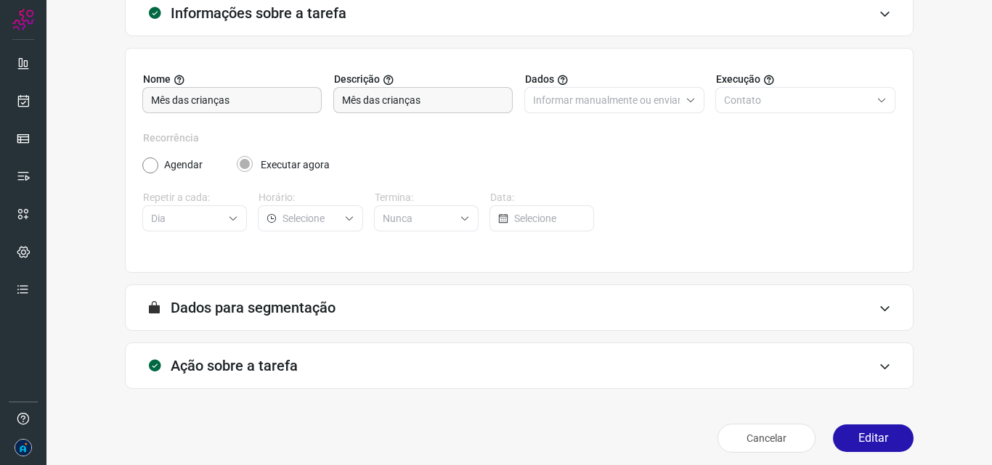
scroll to position [102, 0]
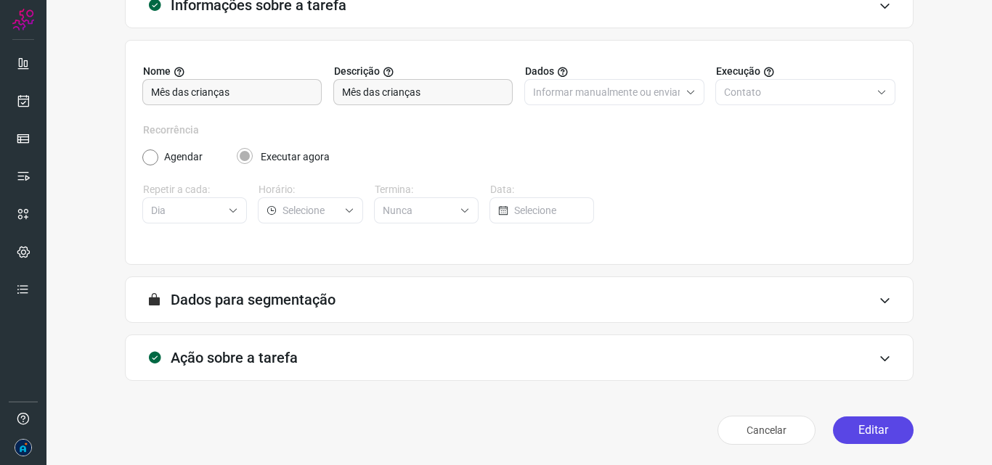
click at [848, 428] on button "Editar" at bounding box center [873, 431] width 81 height 28
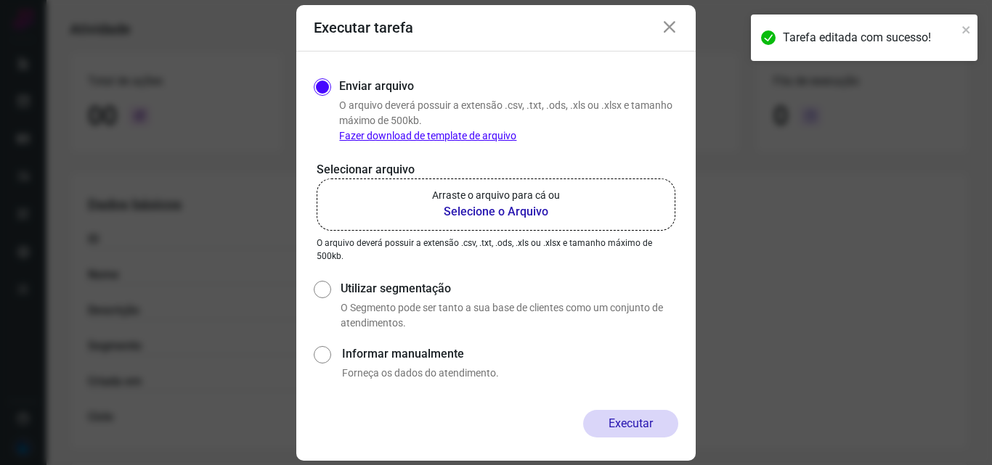
click at [499, 218] on b "Selecione o Arquivo" at bounding box center [496, 211] width 128 height 17
click at [0, 0] on input "Arraste o arquivo para cá ou Selecione o Arquivo" at bounding box center [0, 0] width 0 height 0
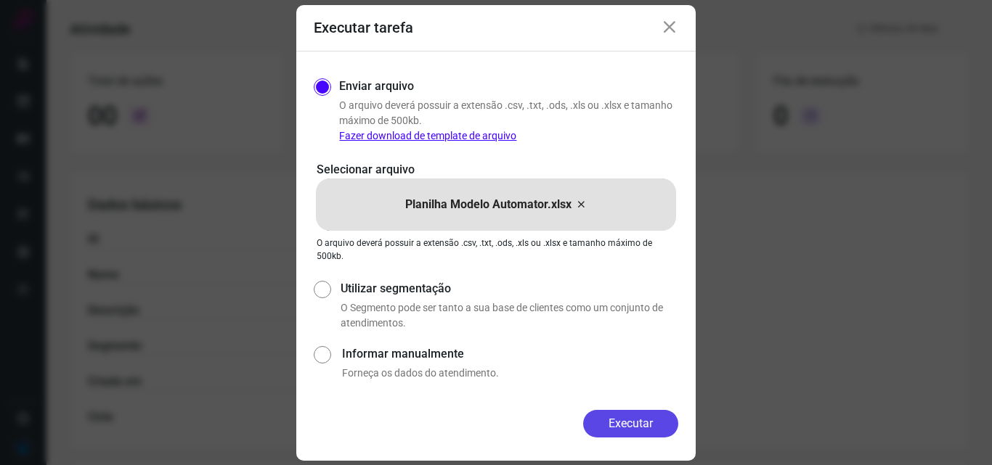
click at [628, 422] on button "Executar" at bounding box center [630, 424] width 95 height 28
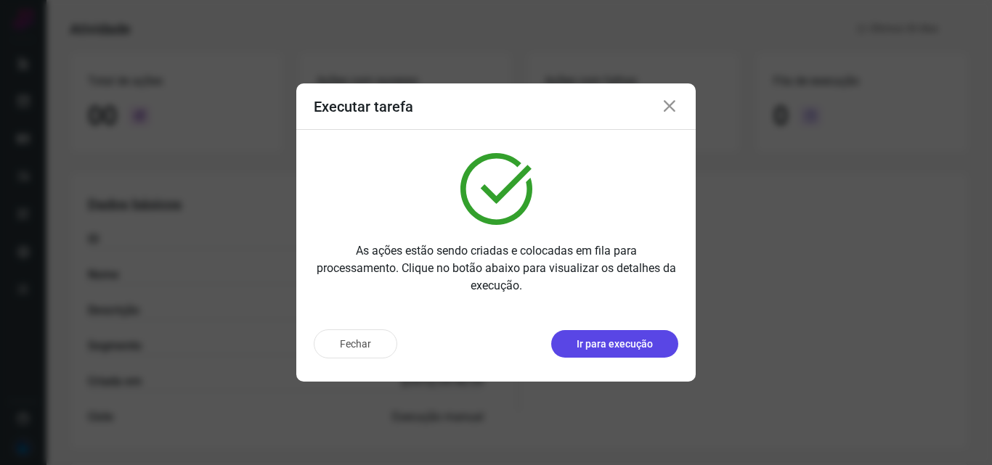
click at [595, 345] on p "Ir para execução" at bounding box center [614, 344] width 76 height 15
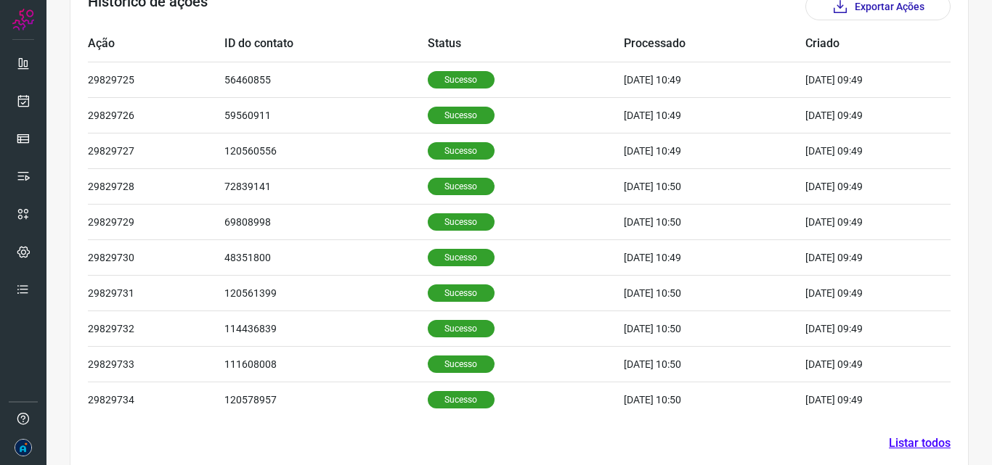
scroll to position [489, 0]
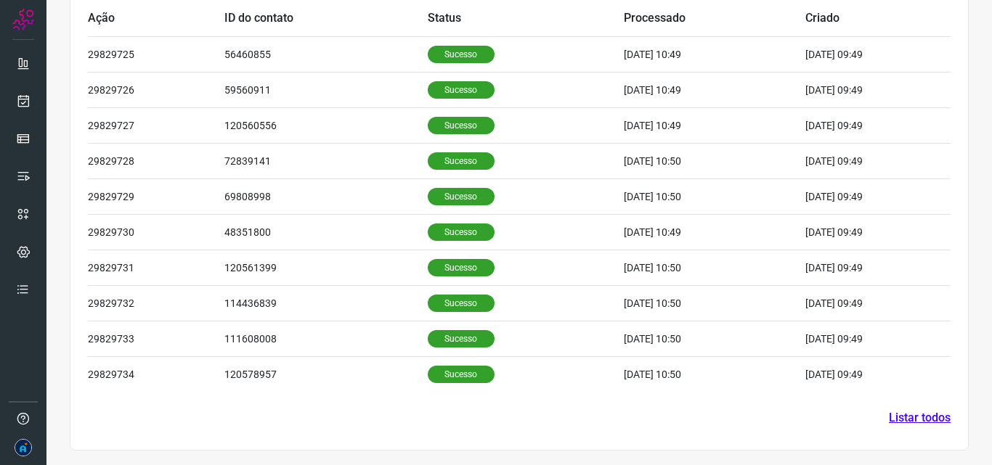
click at [889, 415] on link "Listar todos" at bounding box center [920, 417] width 62 height 17
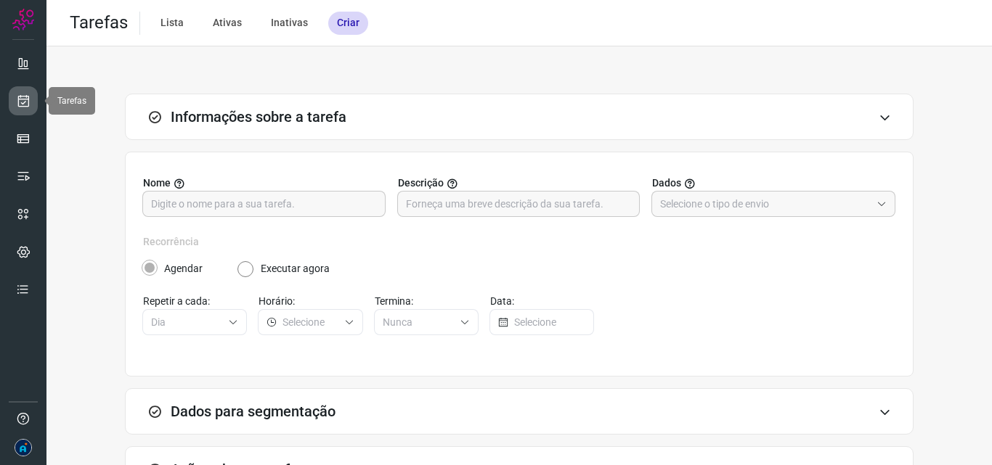
click at [12, 97] on link at bounding box center [23, 100] width 29 height 29
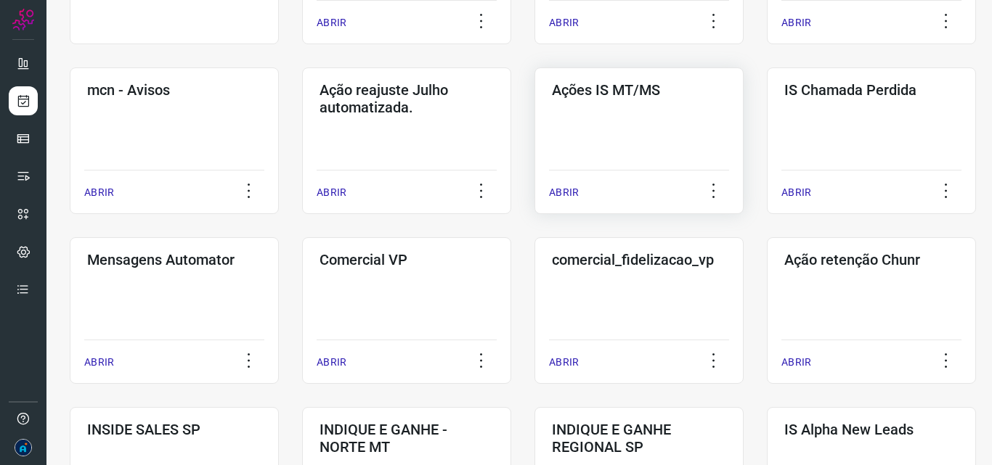
click at [621, 166] on div "Ações IS MT/MS ABRIR" at bounding box center [638, 141] width 209 height 147
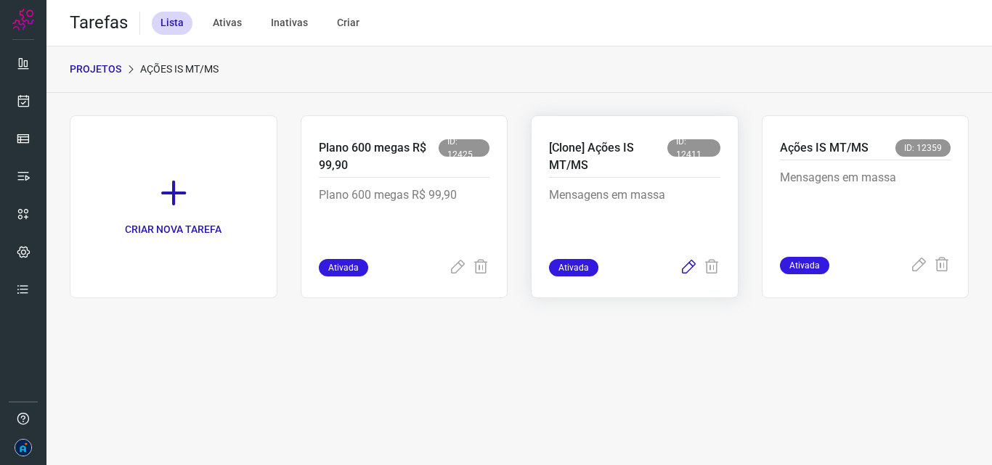
click at [682, 263] on icon at bounding box center [688, 267] width 17 height 17
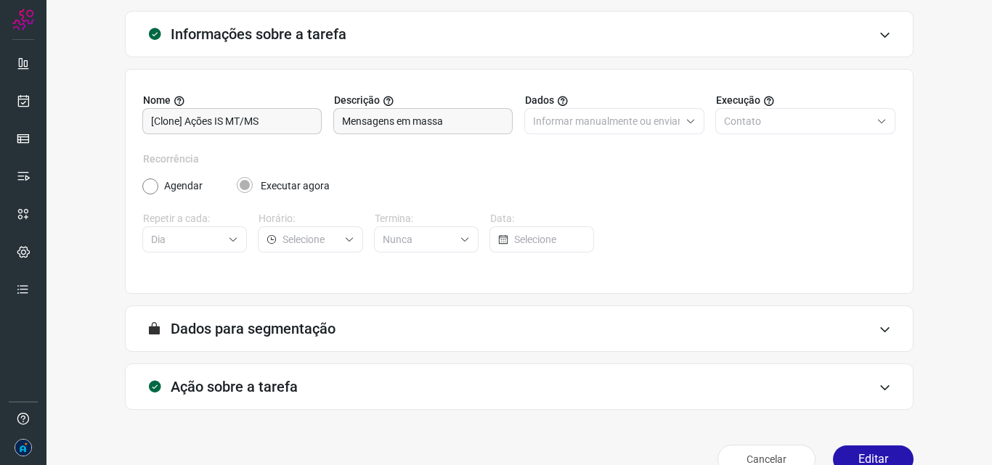
scroll to position [102, 0]
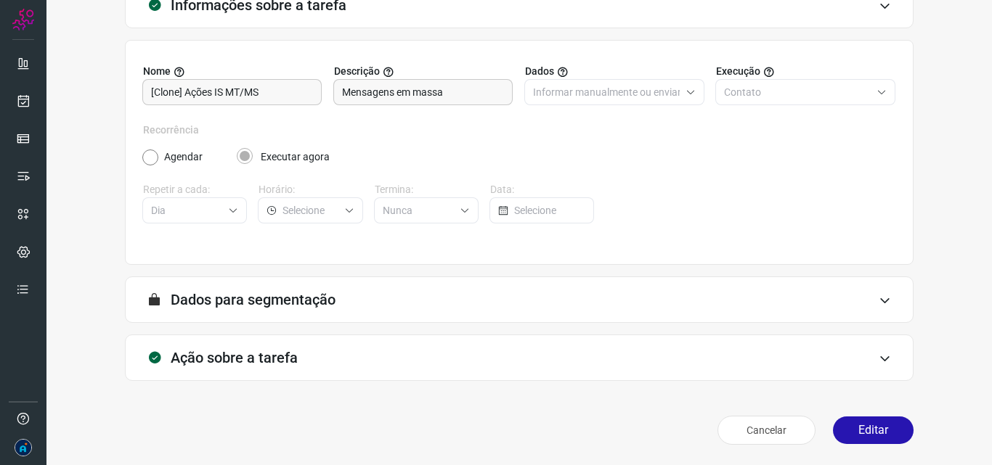
click at [274, 301] on h3 "Dados para segmentação" at bounding box center [253, 299] width 165 height 17
click at [869, 292] on div "A segmentação de dados está desabilitada porque a opção de envio manual foi sel…" at bounding box center [519, 300] width 788 height 46
click at [878, 353] on icon at bounding box center [884, 359] width 12 height 12
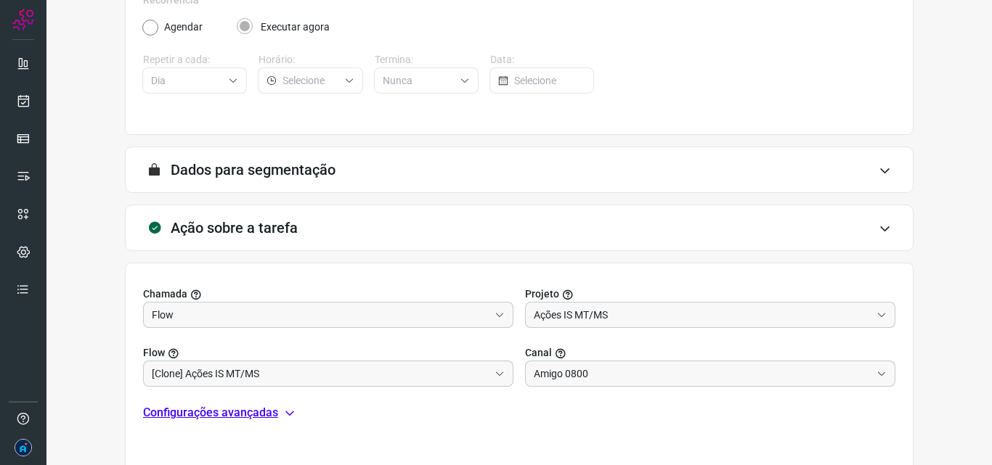
scroll to position [331, 0]
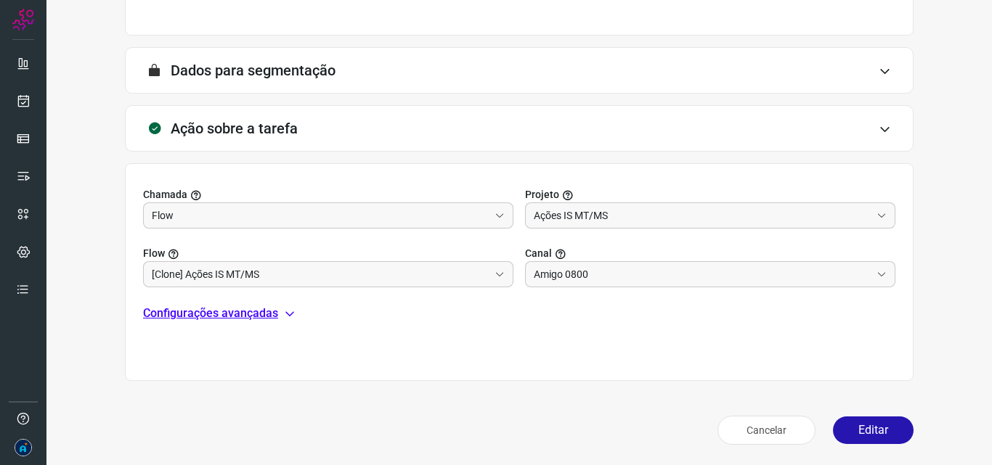
scroll to position [76, 0]
